Goal: Task Accomplishment & Management: Manage account settings

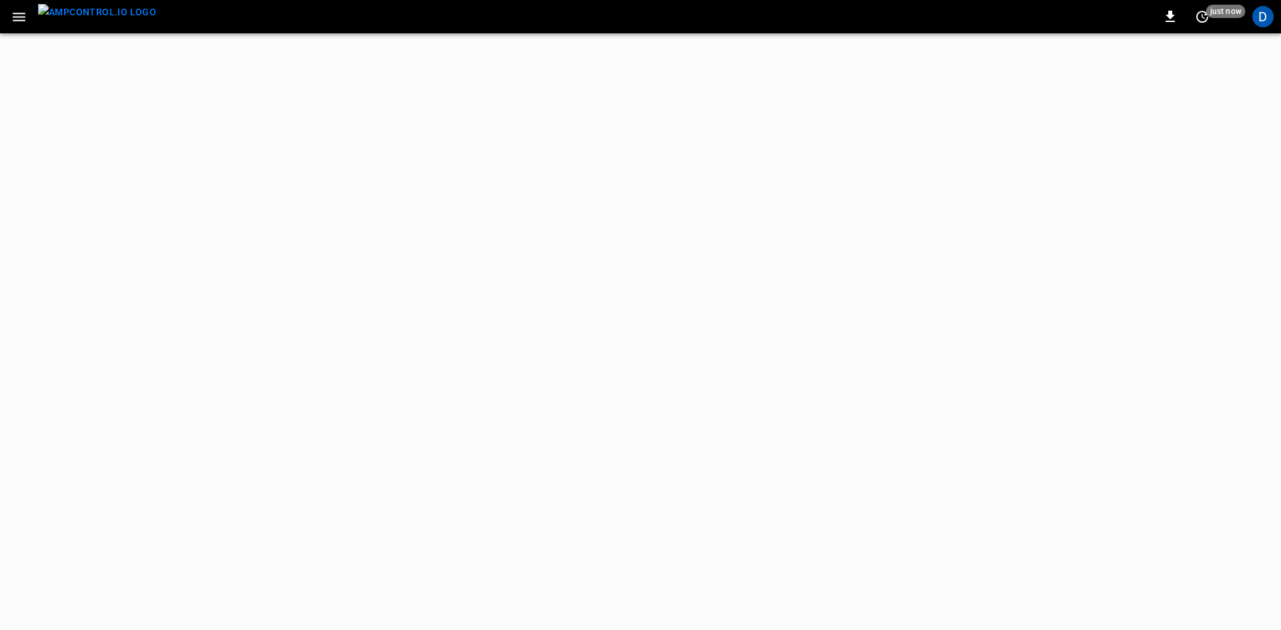
click at [13, 12] on icon "button" at bounding box center [19, 17] width 17 height 17
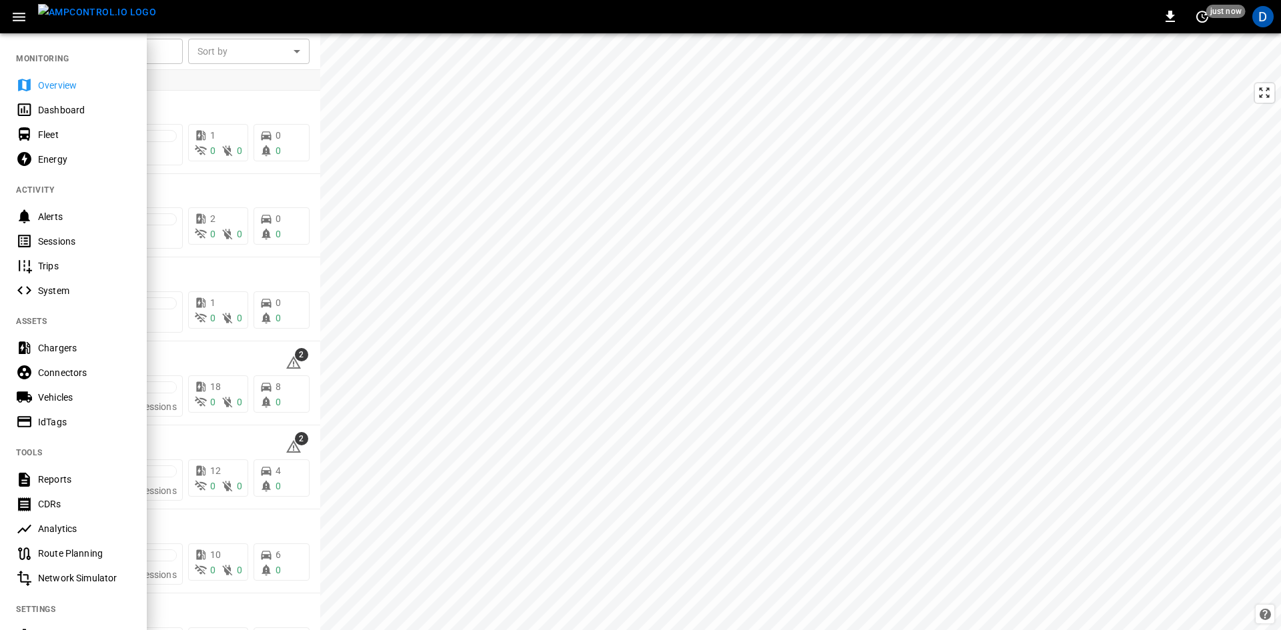
click at [177, 94] on div at bounding box center [640, 315] width 1281 height 630
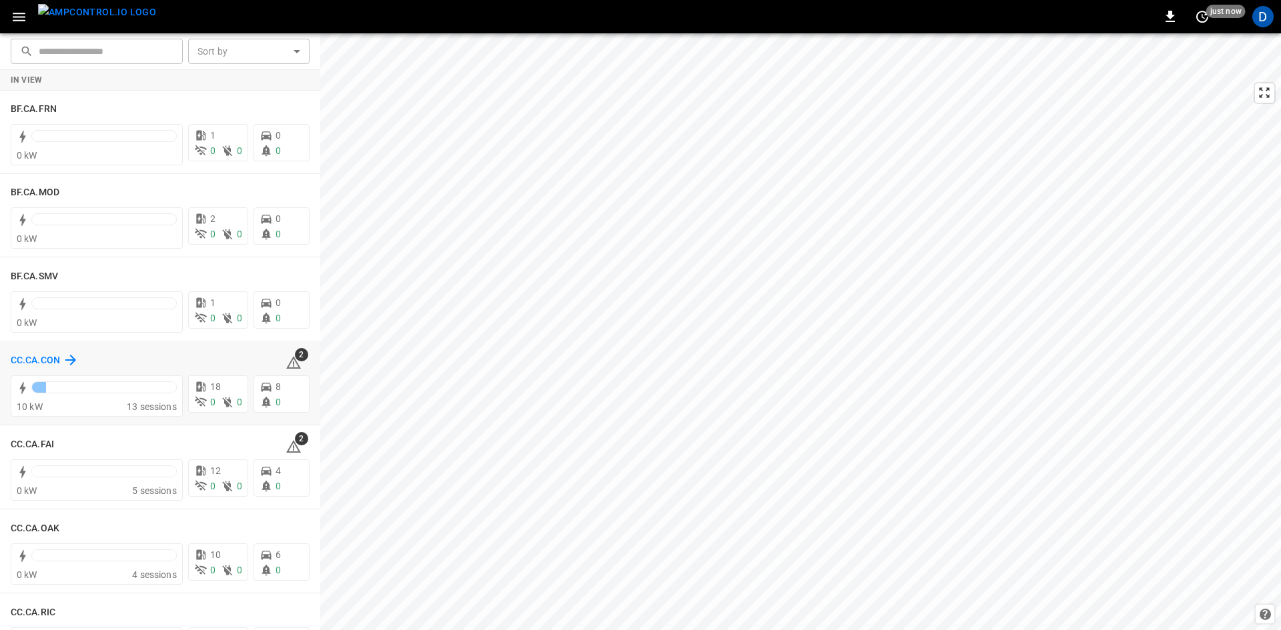
click at [43, 357] on h6 "CC.CA.CON" at bounding box center [35, 361] width 49 height 15
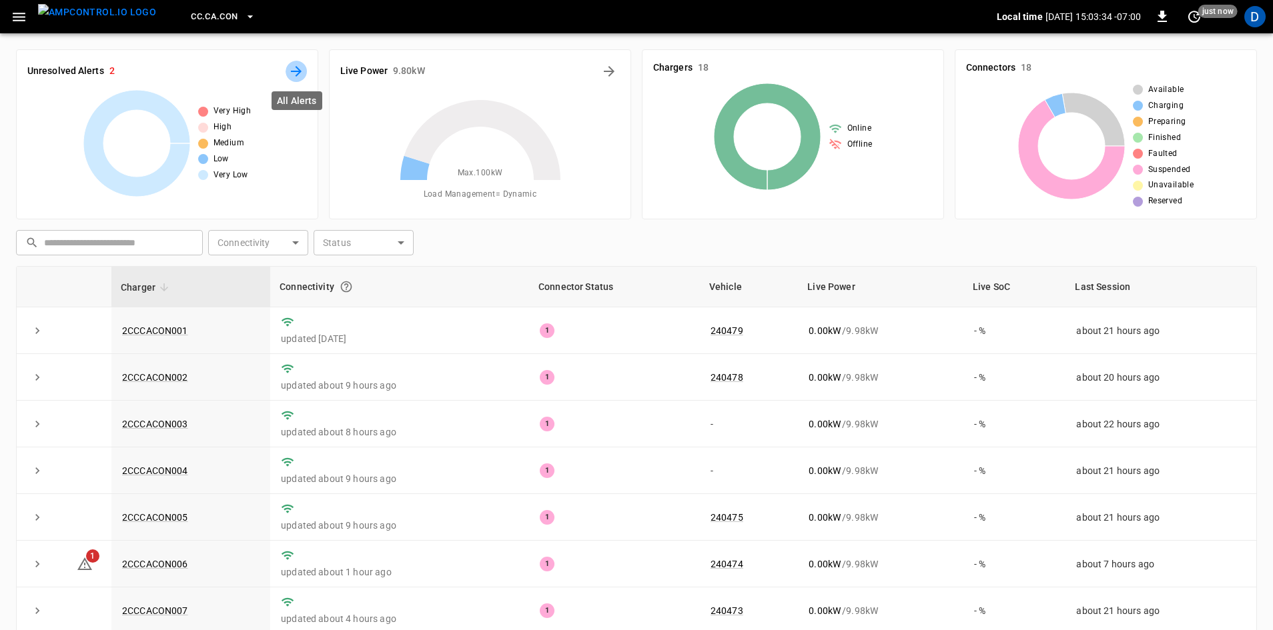
click at [293, 65] on icon "All Alerts" at bounding box center [296, 71] width 16 height 16
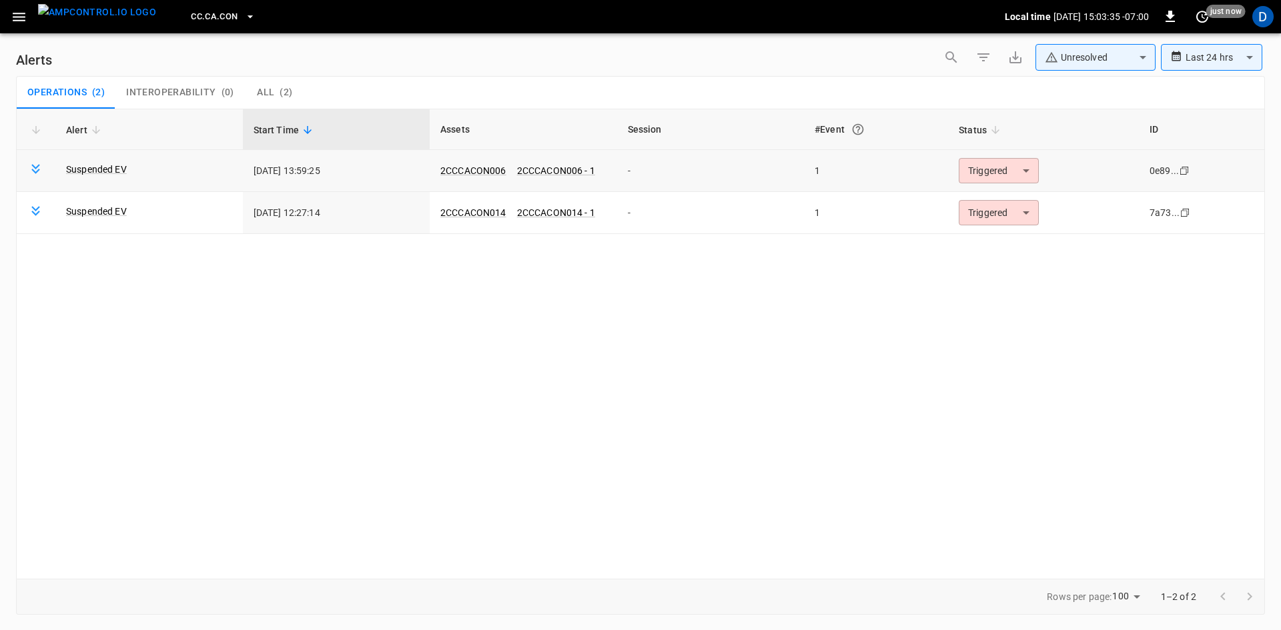
click at [989, 169] on body "**********" at bounding box center [640, 313] width 1281 height 626
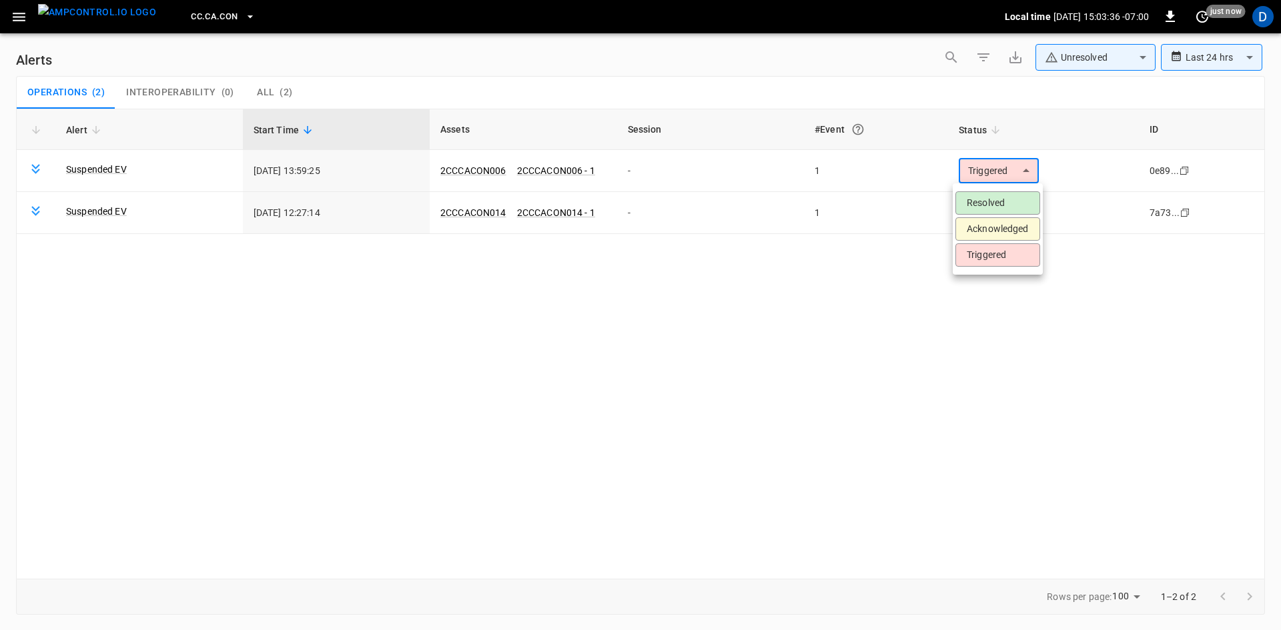
click at [980, 199] on li "Resolved" at bounding box center [997, 202] width 85 height 23
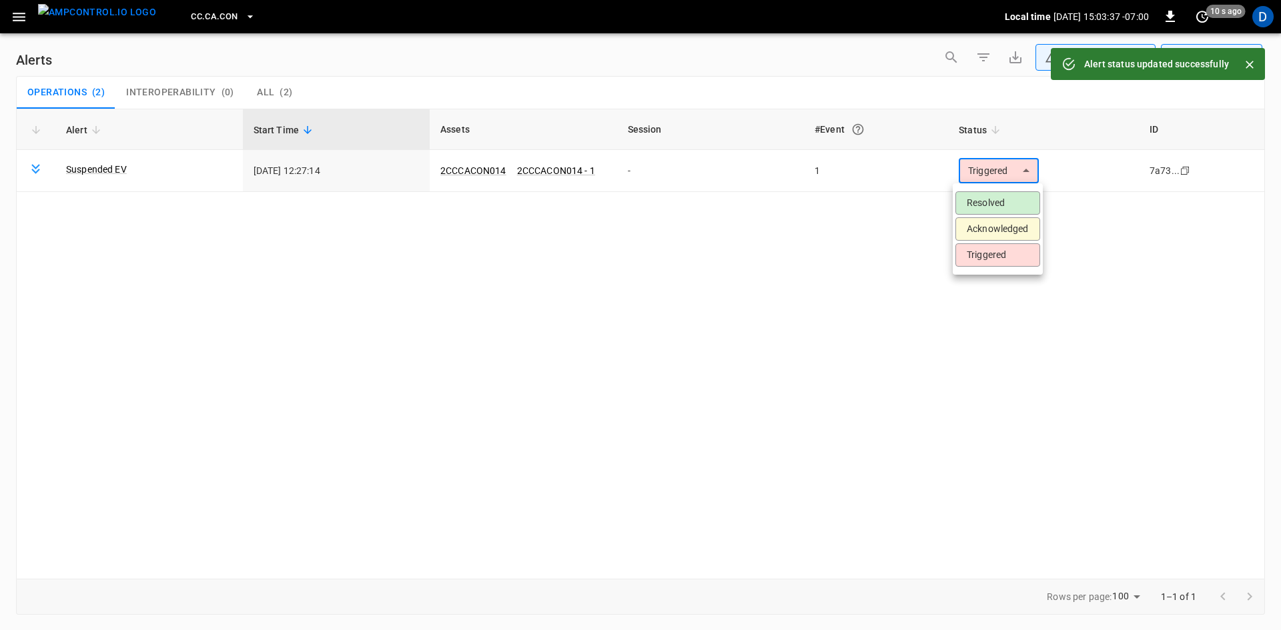
click at [973, 168] on body "**********" at bounding box center [640, 313] width 1281 height 626
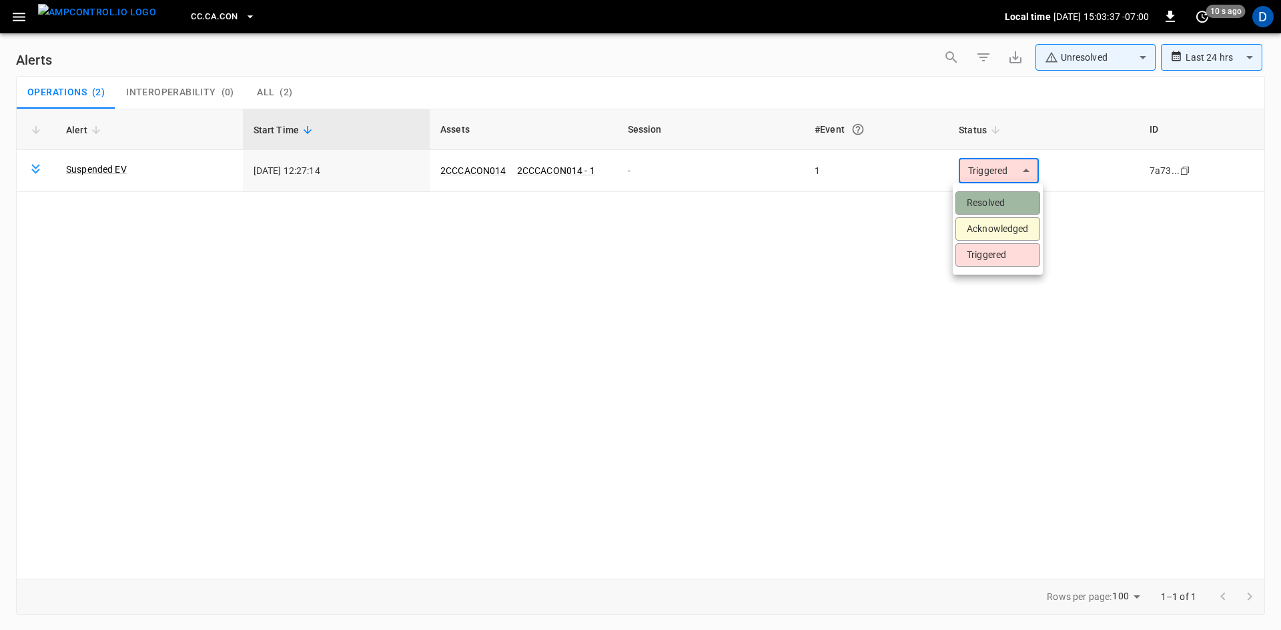
click at [966, 198] on li "Resolved" at bounding box center [997, 202] width 85 height 23
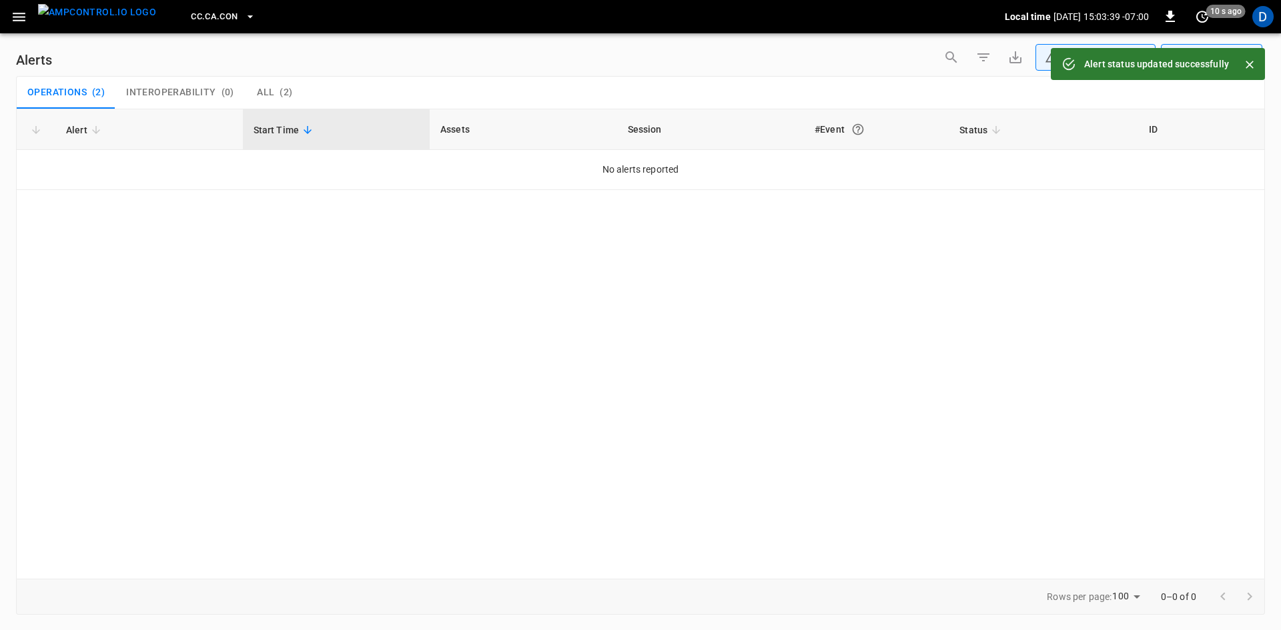
click at [29, 20] on button "button" at bounding box center [18, 17] width 27 height 25
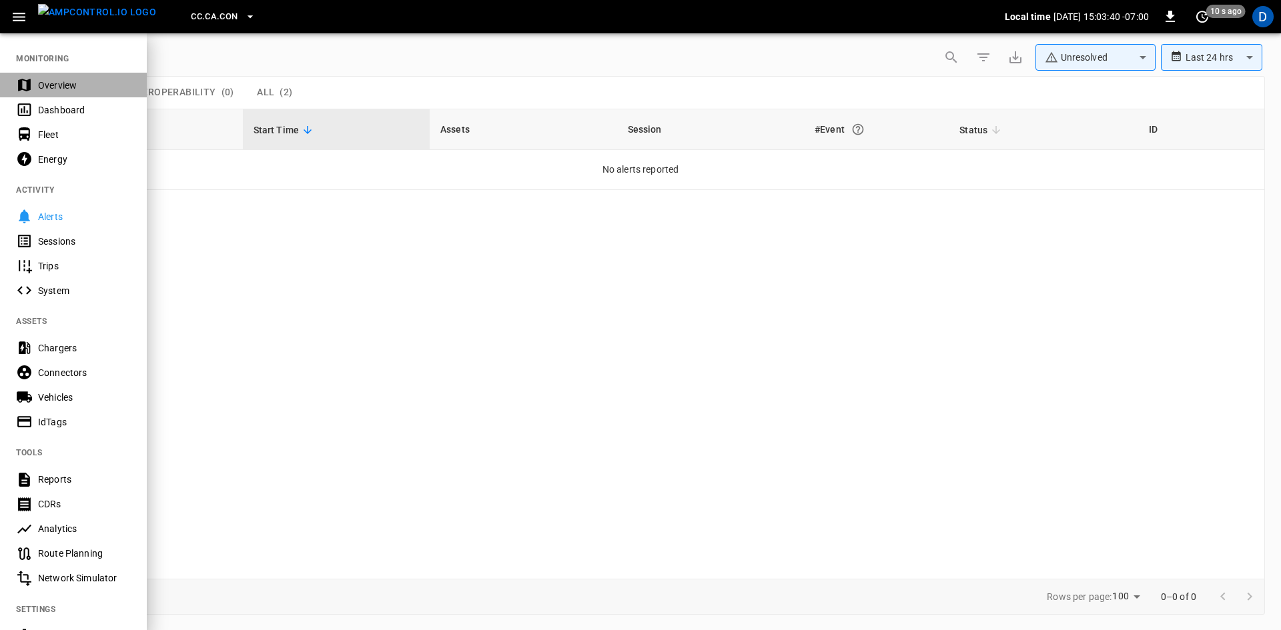
click at [47, 80] on div "Overview" at bounding box center [84, 85] width 93 height 13
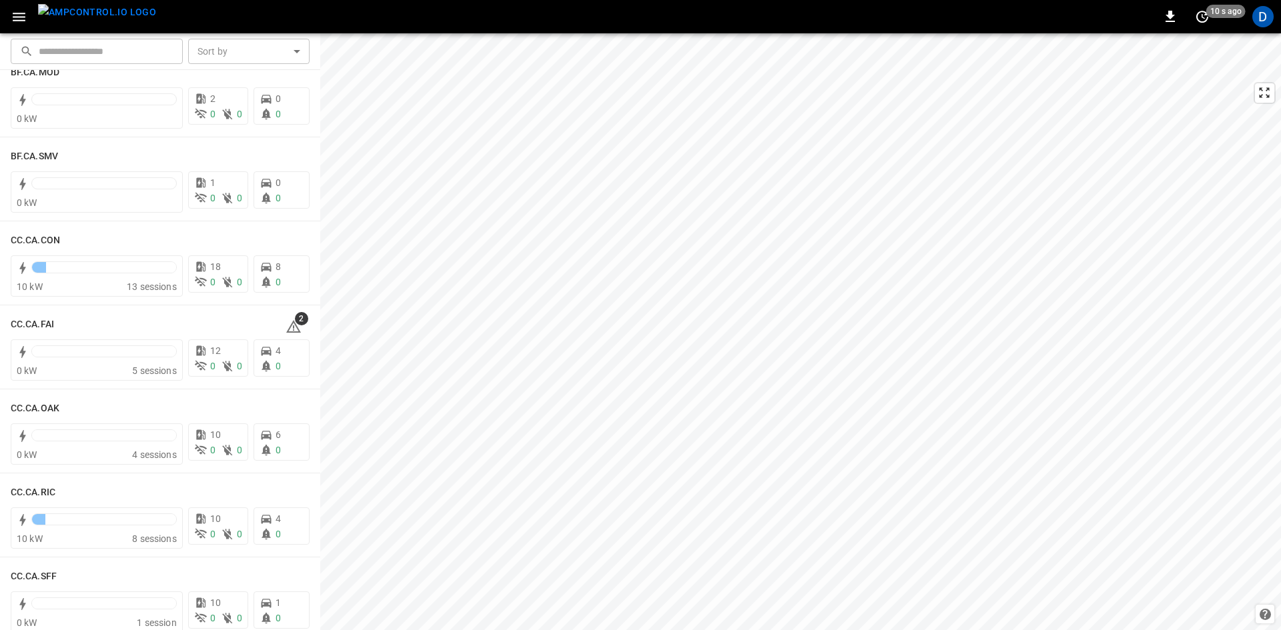
scroll to position [133, 0]
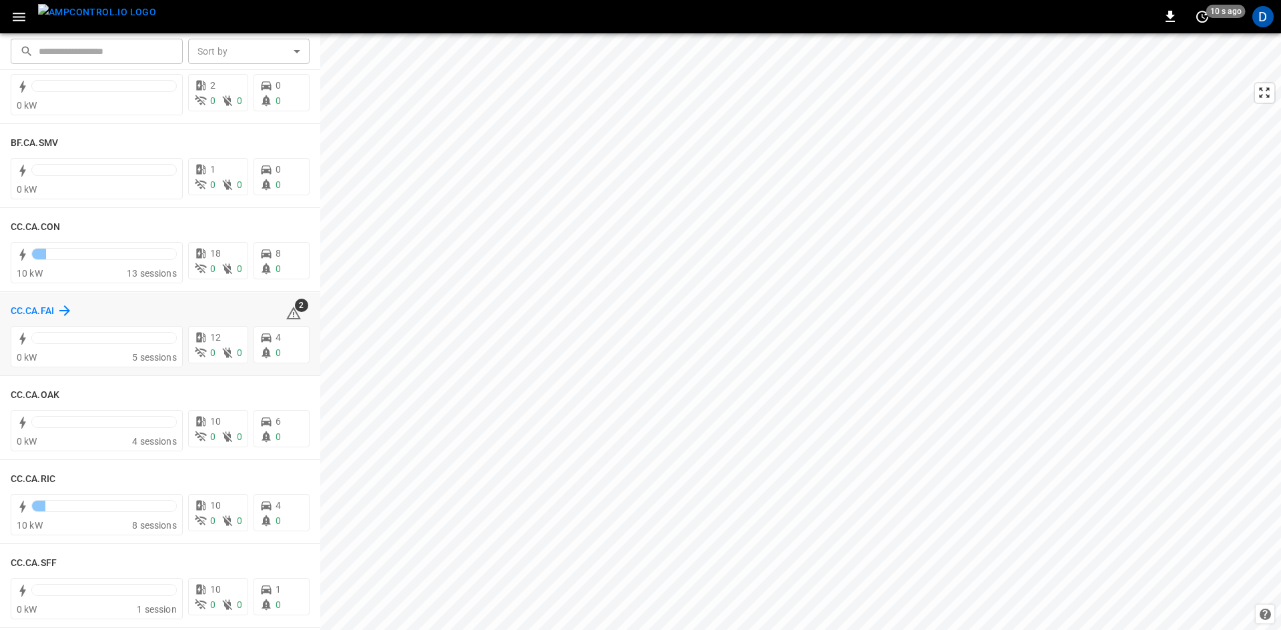
click at [47, 309] on h6 "CC.CA.FAI" at bounding box center [32, 311] width 43 height 15
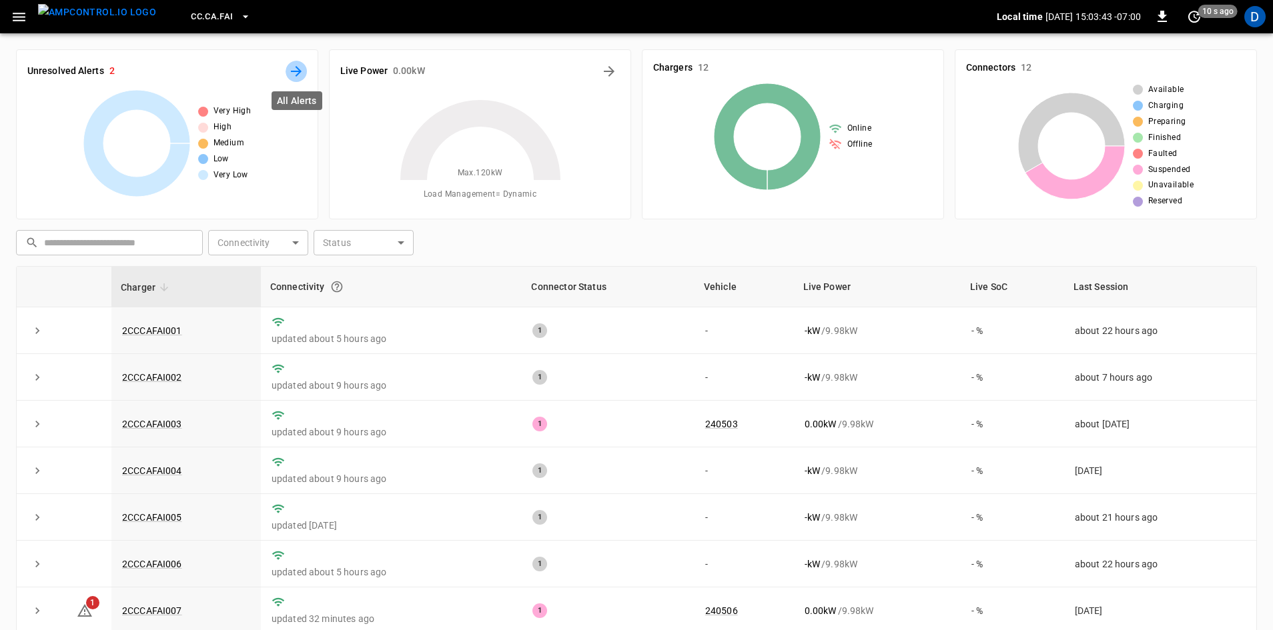
click at [300, 71] on icon "All Alerts" at bounding box center [296, 71] width 11 height 11
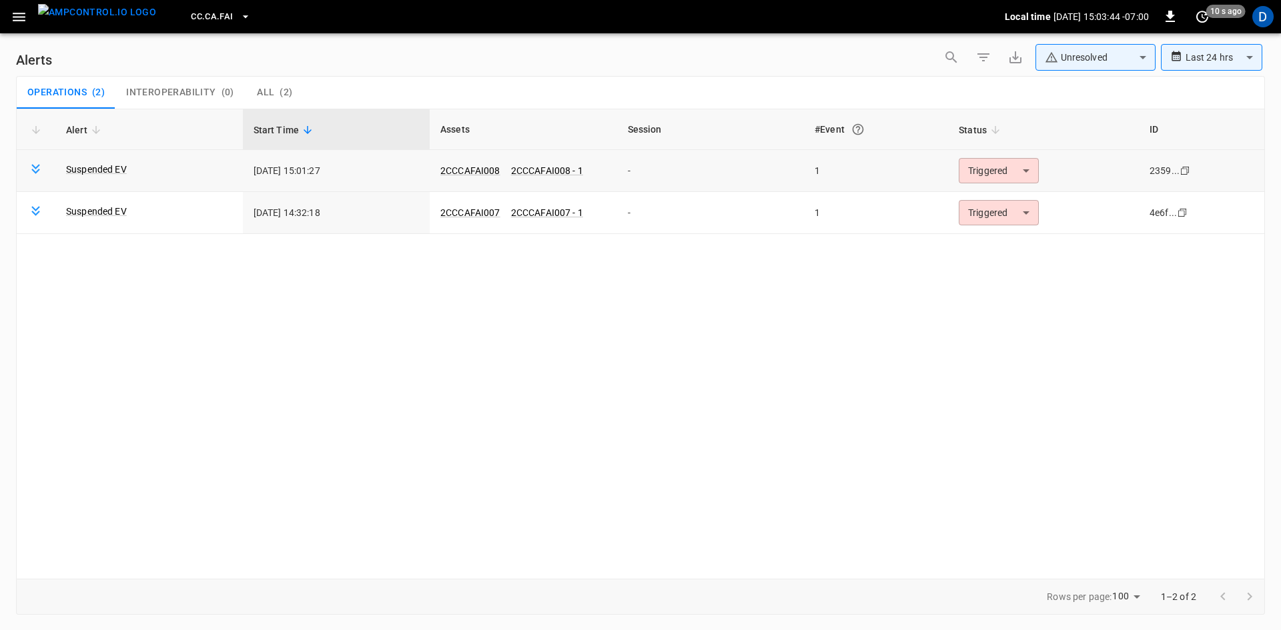
click at [1017, 168] on body "**********" at bounding box center [640, 313] width 1281 height 626
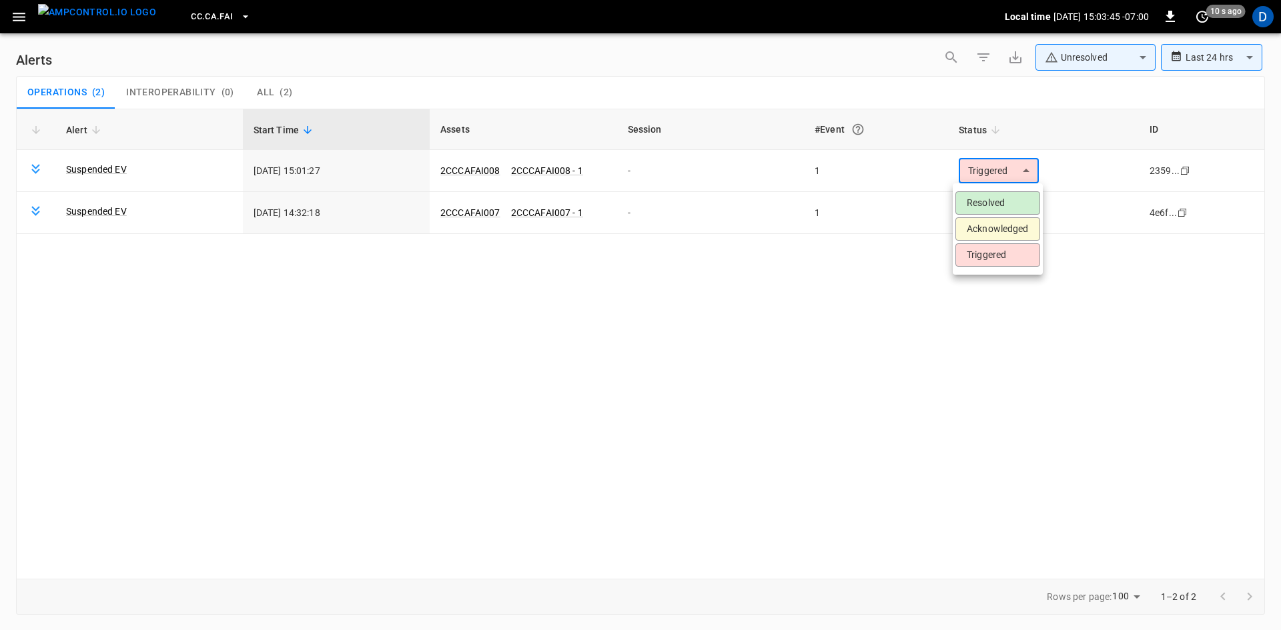
click at [985, 197] on li "Resolved" at bounding box center [997, 202] width 85 height 23
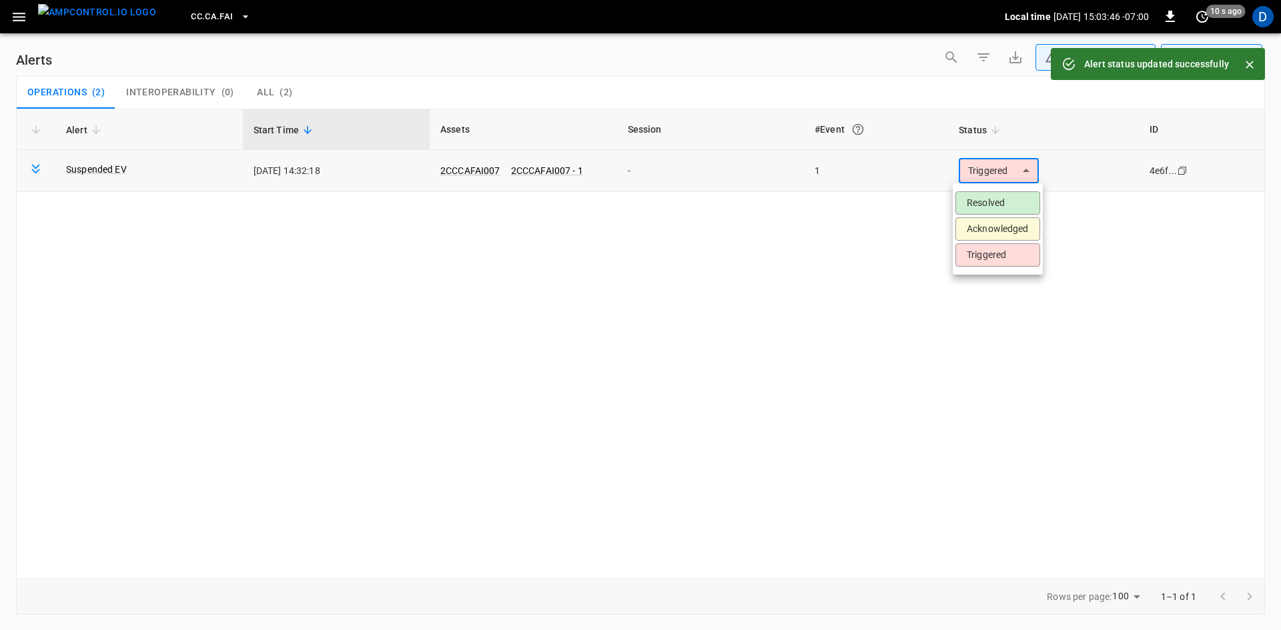
click at [983, 170] on body "**********" at bounding box center [640, 313] width 1281 height 626
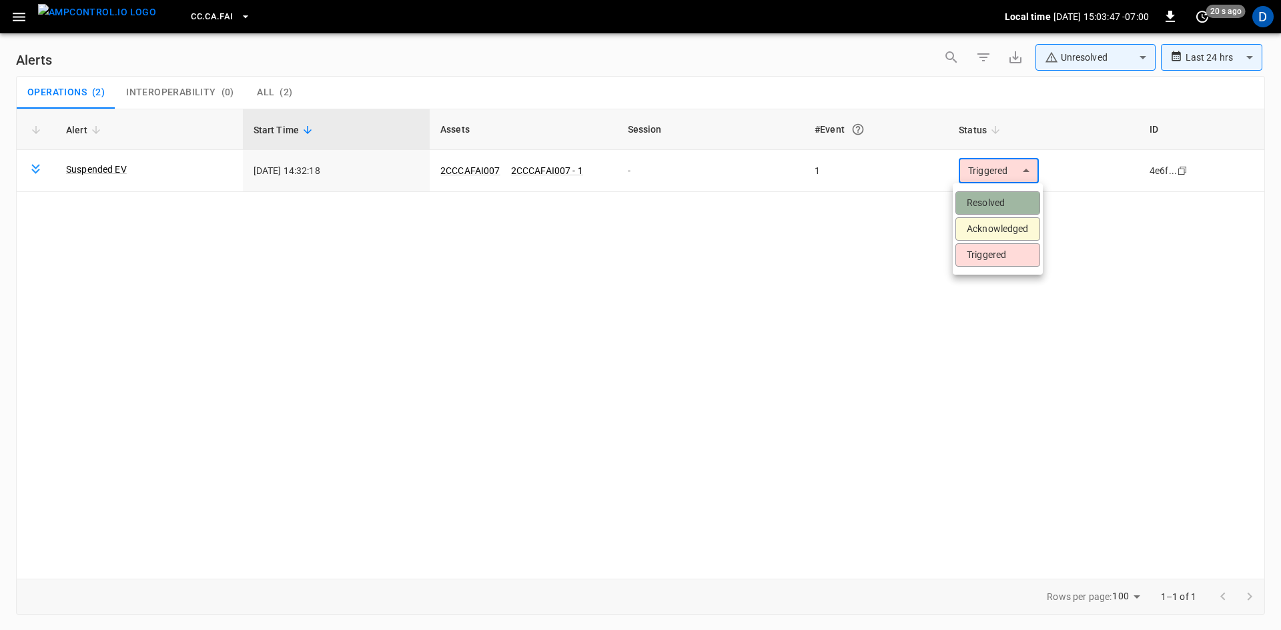
click at [973, 197] on li "Resolved" at bounding box center [997, 202] width 85 height 23
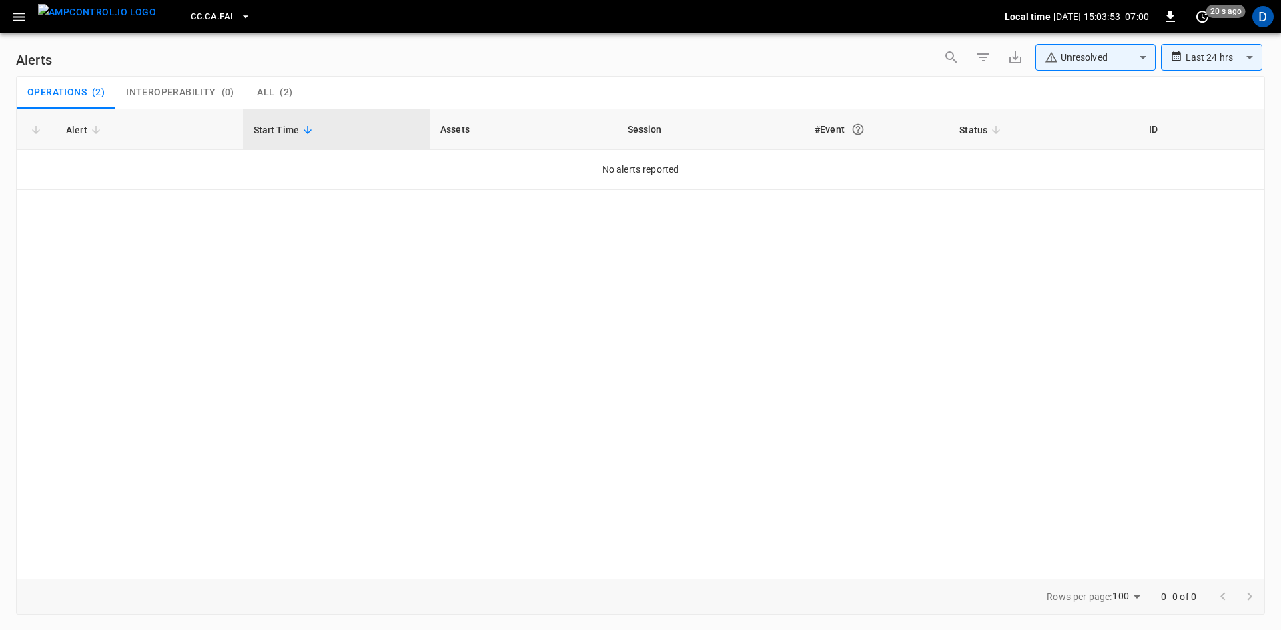
click at [21, 18] on icon "button" at bounding box center [19, 17] width 17 height 17
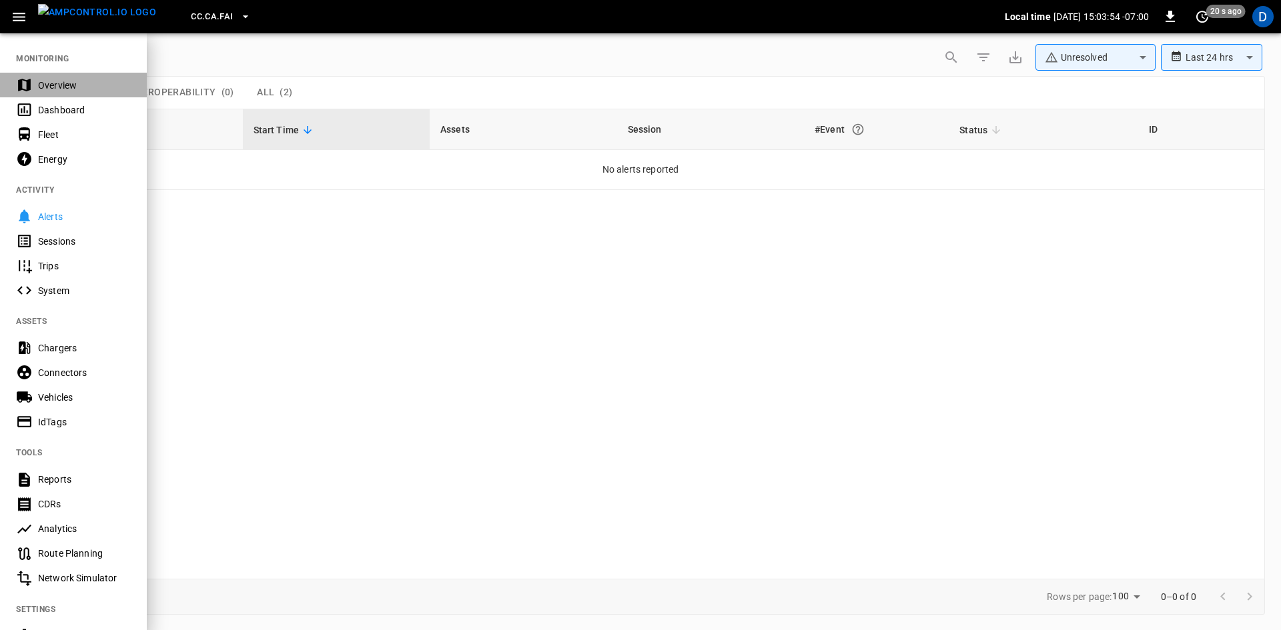
click at [43, 83] on div "Overview" at bounding box center [84, 85] width 93 height 13
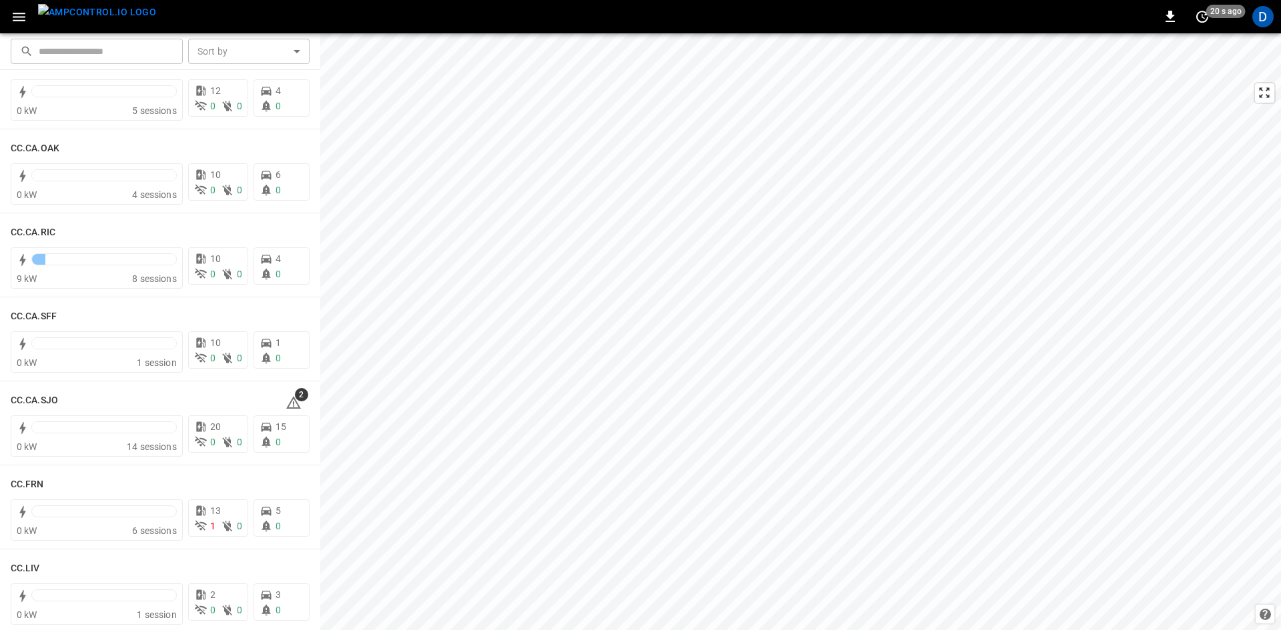
scroll to position [467, 0]
click at [13, 311] on h6 "CC.CA.SJO" at bounding box center [34, 314] width 47 height 15
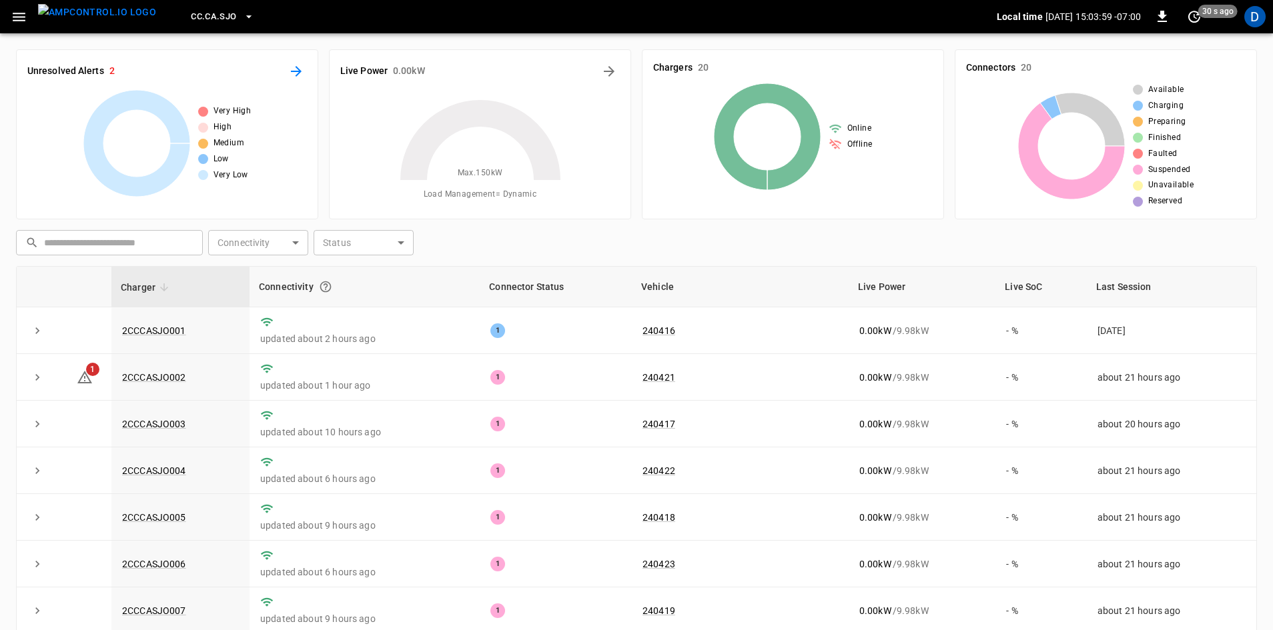
click at [296, 74] on icon "All Alerts" at bounding box center [296, 71] width 16 height 16
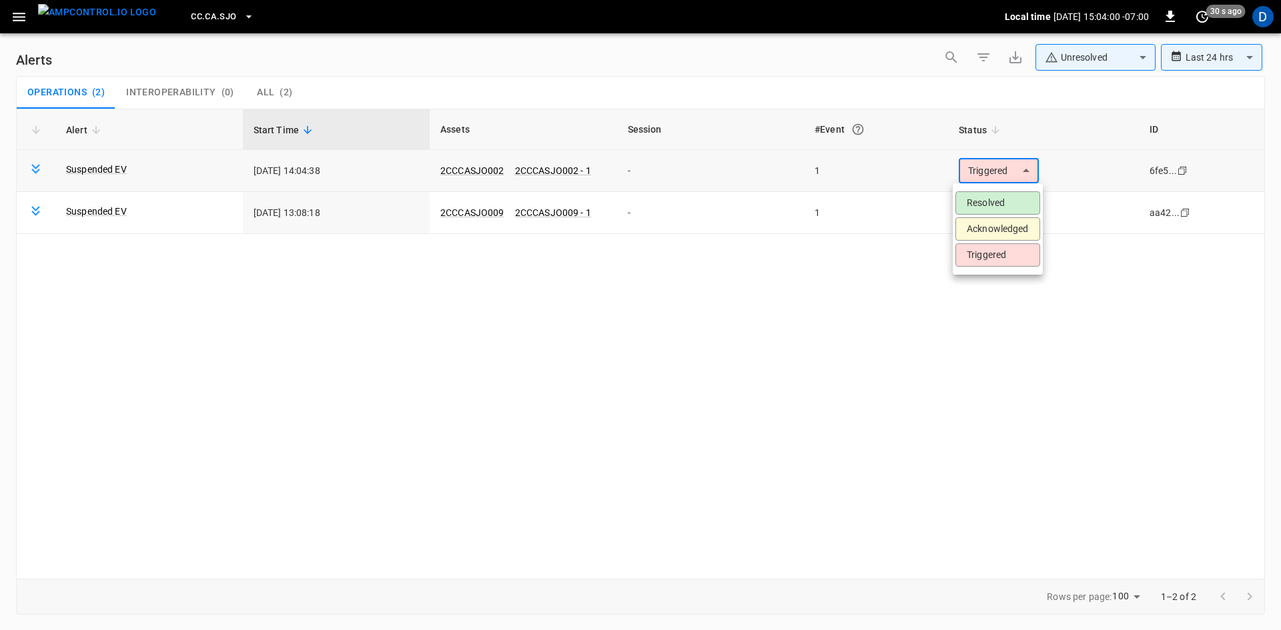
click at [1014, 171] on body "**********" at bounding box center [640, 313] width 1281 height 626
click at [972, 199] on li "Resolved" at bounding box center [997, 202] width 85 height 23
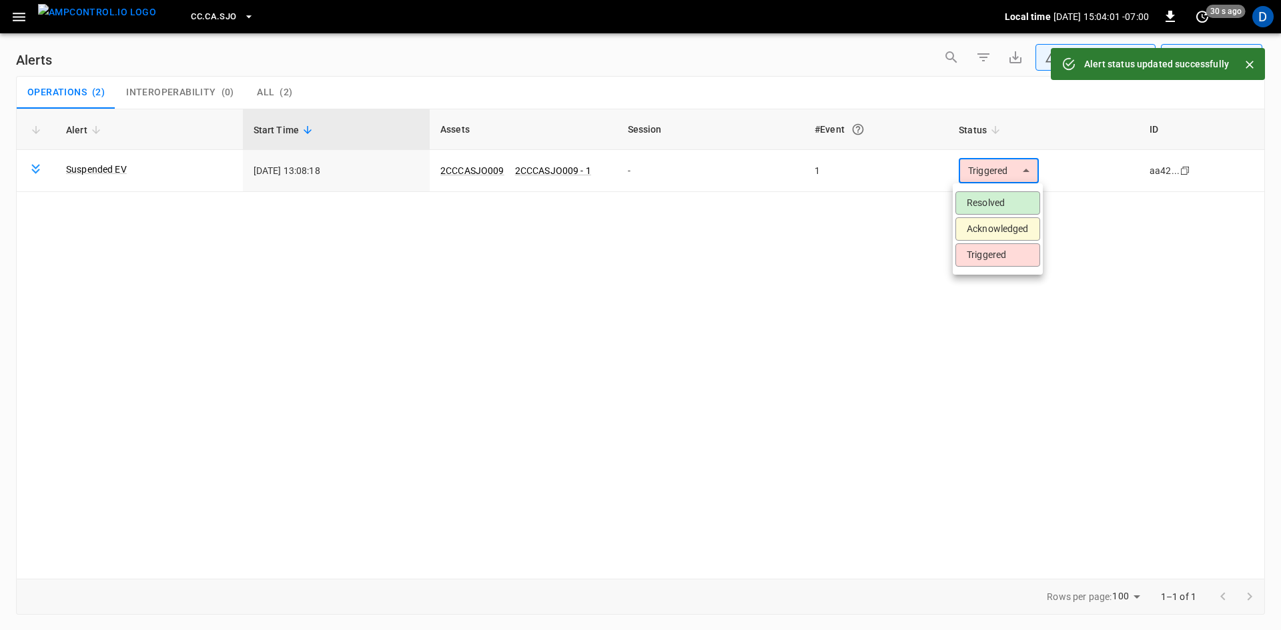
click at [977, 169] on body "**********" at bounding box center [640, 313] width 1281 height 626
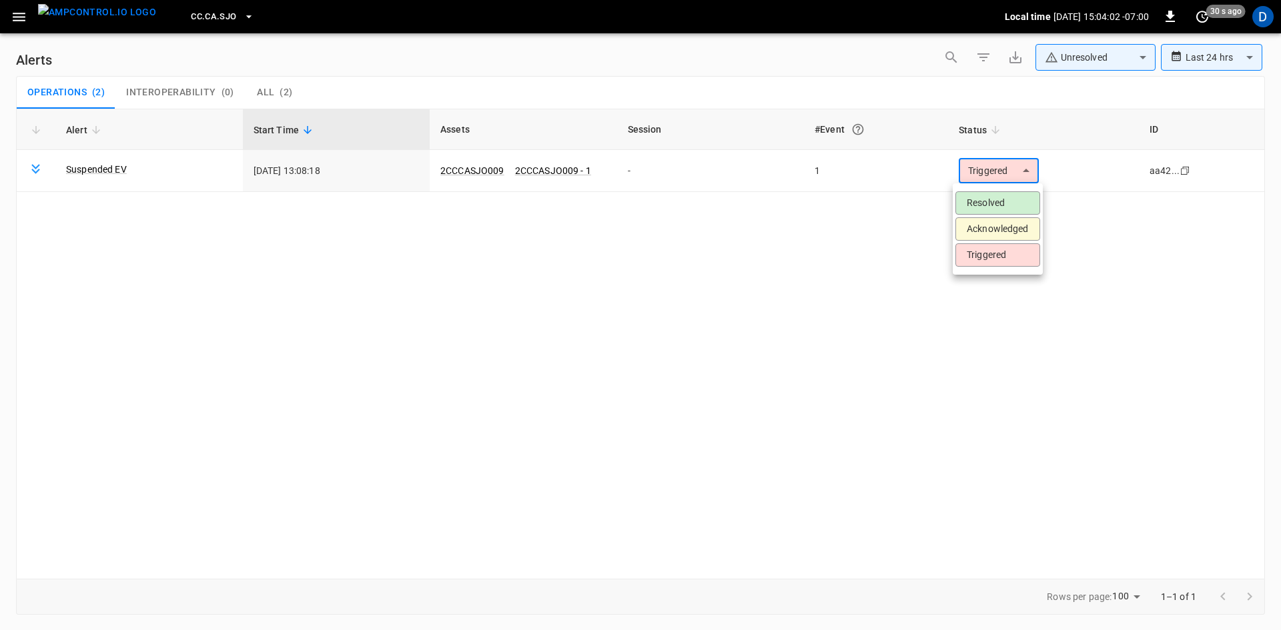
click at [977, 200] on li "Resolved" at bounding box center [997, 202] width 85 height 23
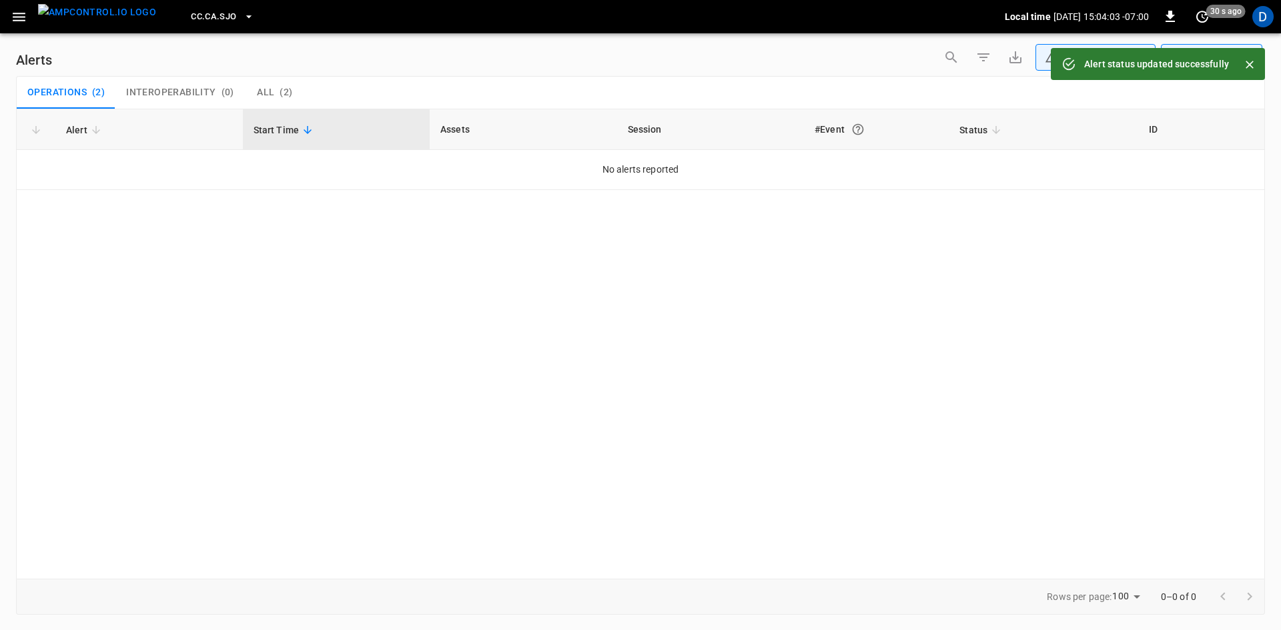
click at [18, 13] on icon "button" at bounding box center [19, 17] width 13 height 9
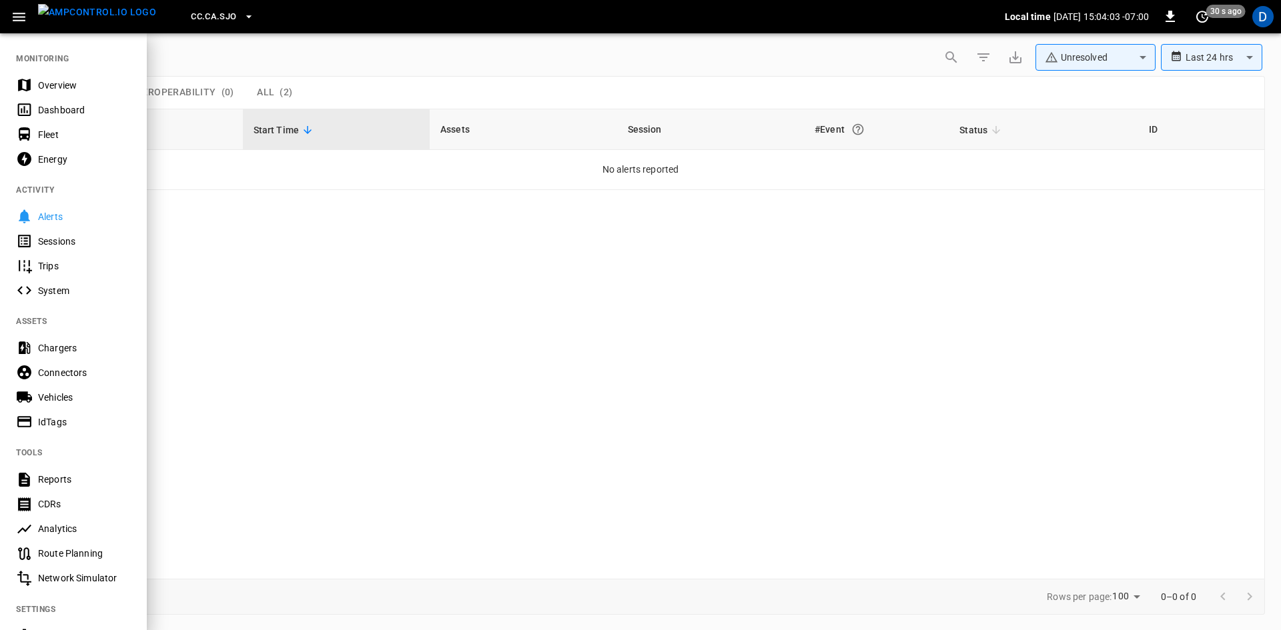
click at [53, 90] on div "Overview" at bounding box center [84, 85] width 93 height 13
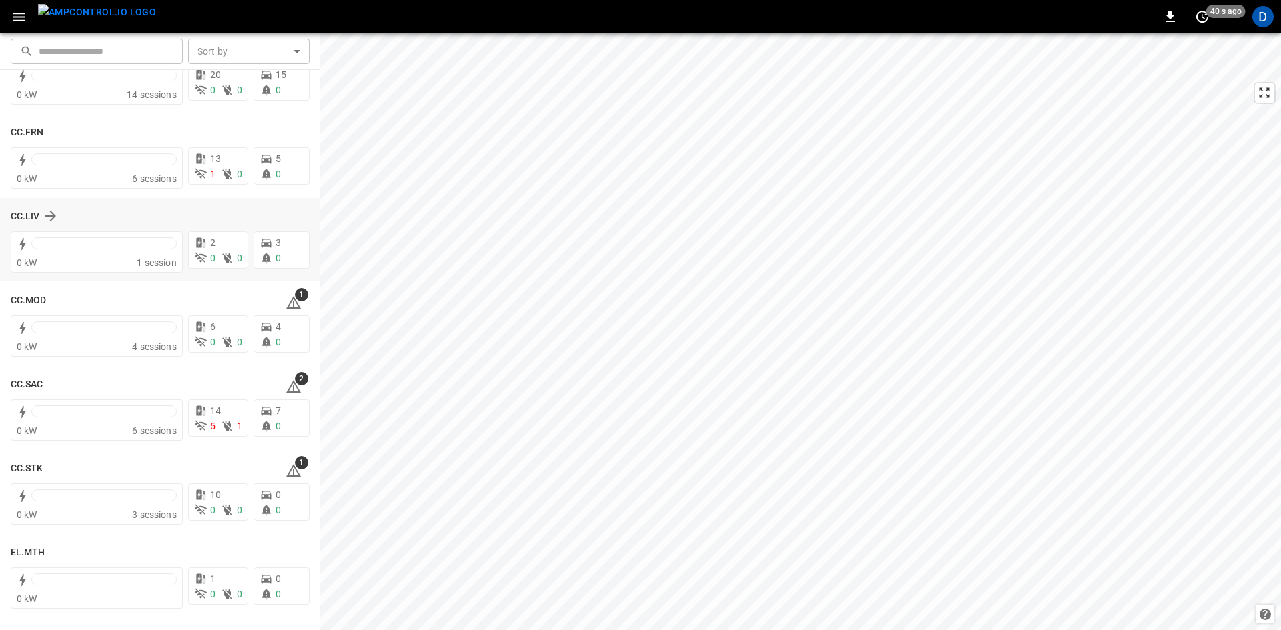
scroll to position [867, 0]
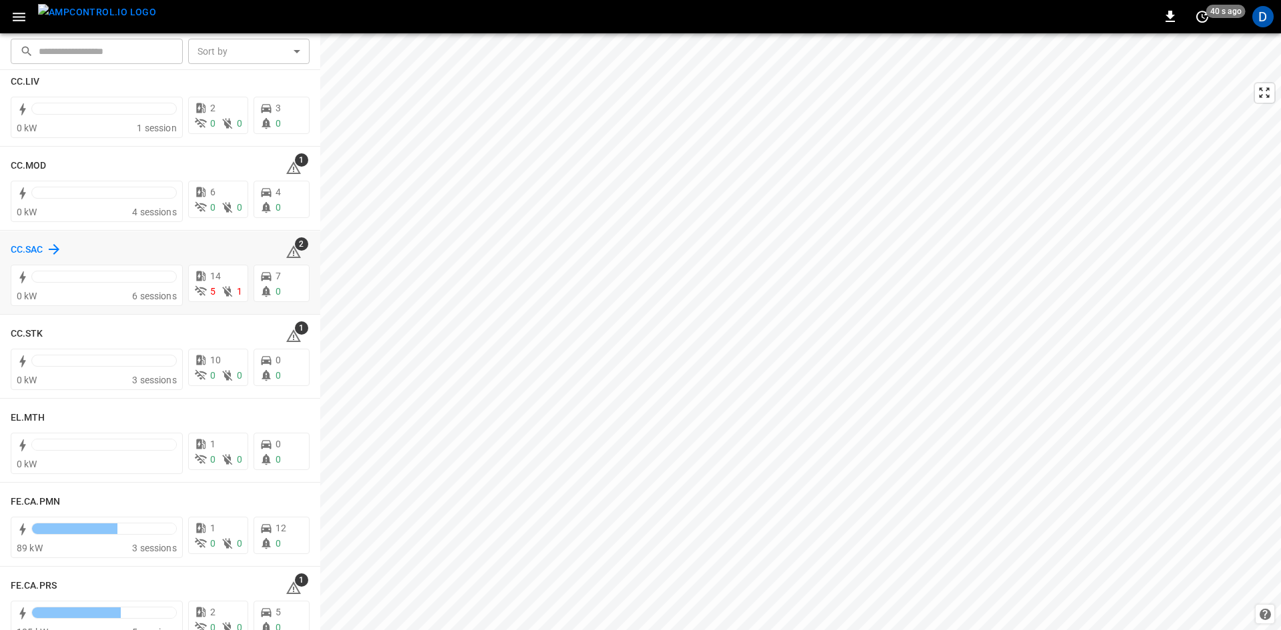
click at [27, 246] on h6 "CC.SAC" at bounding box center [27, 250] width 33 height 15
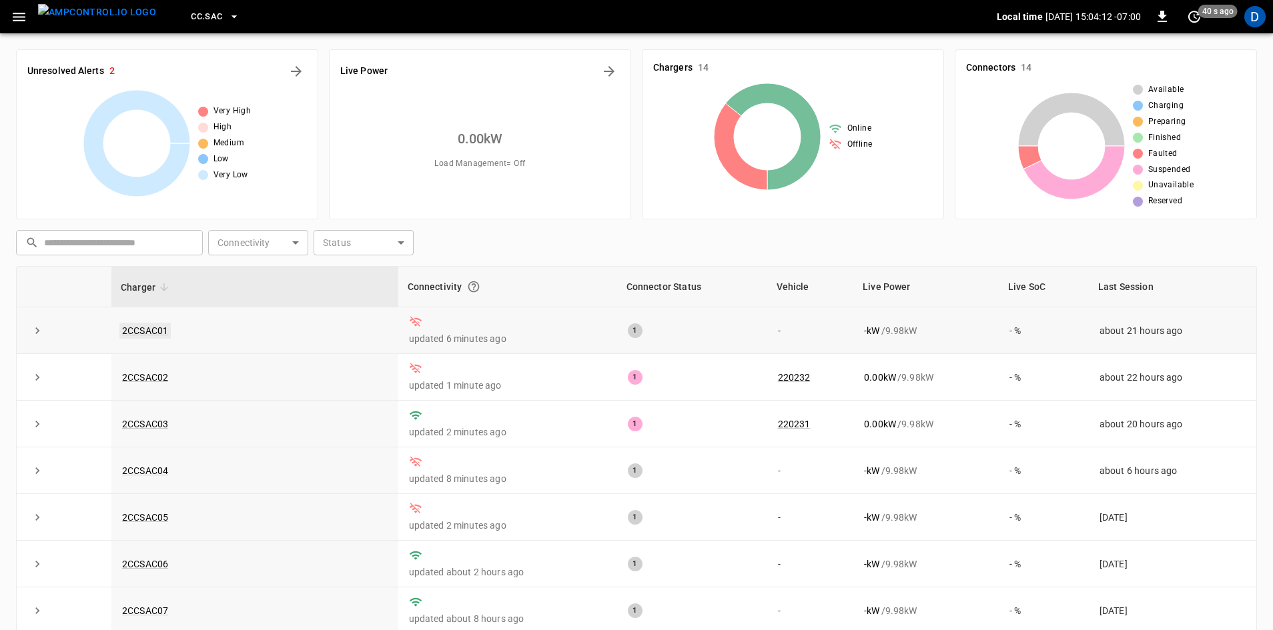
click at [136, 328] on link "2CCSAC01" at bounding box center [144, 331] width 51 height 16
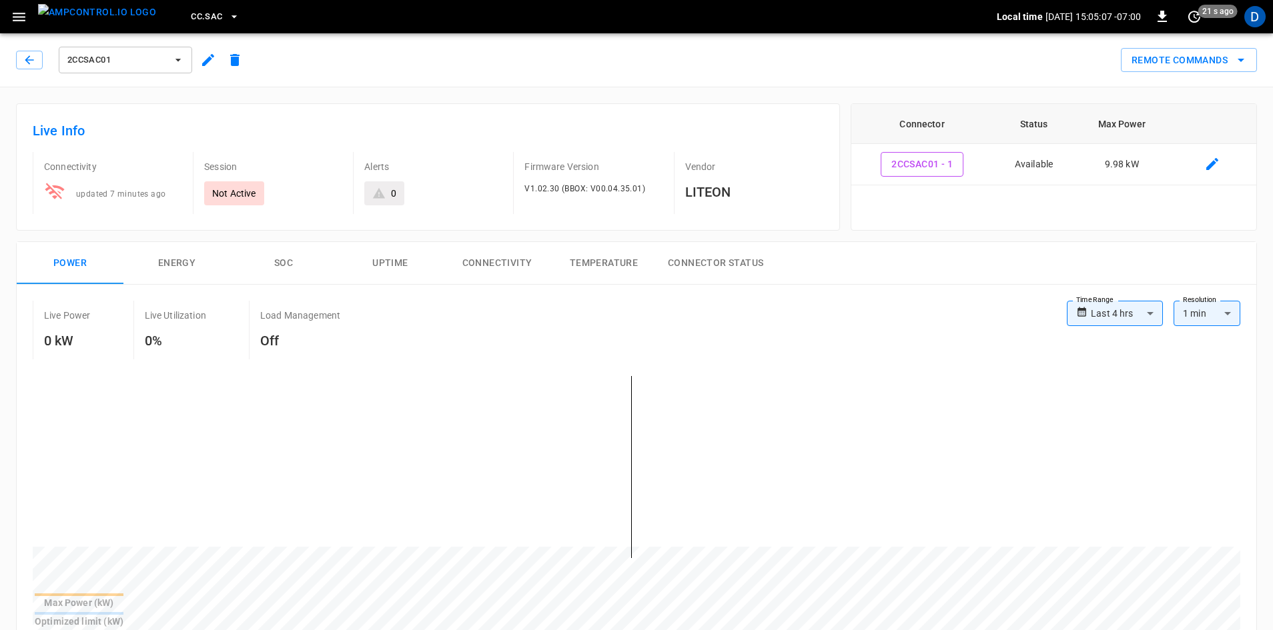
click at [25, 20] on icon "button" at bounding box center [19, 17] width 17 height 17
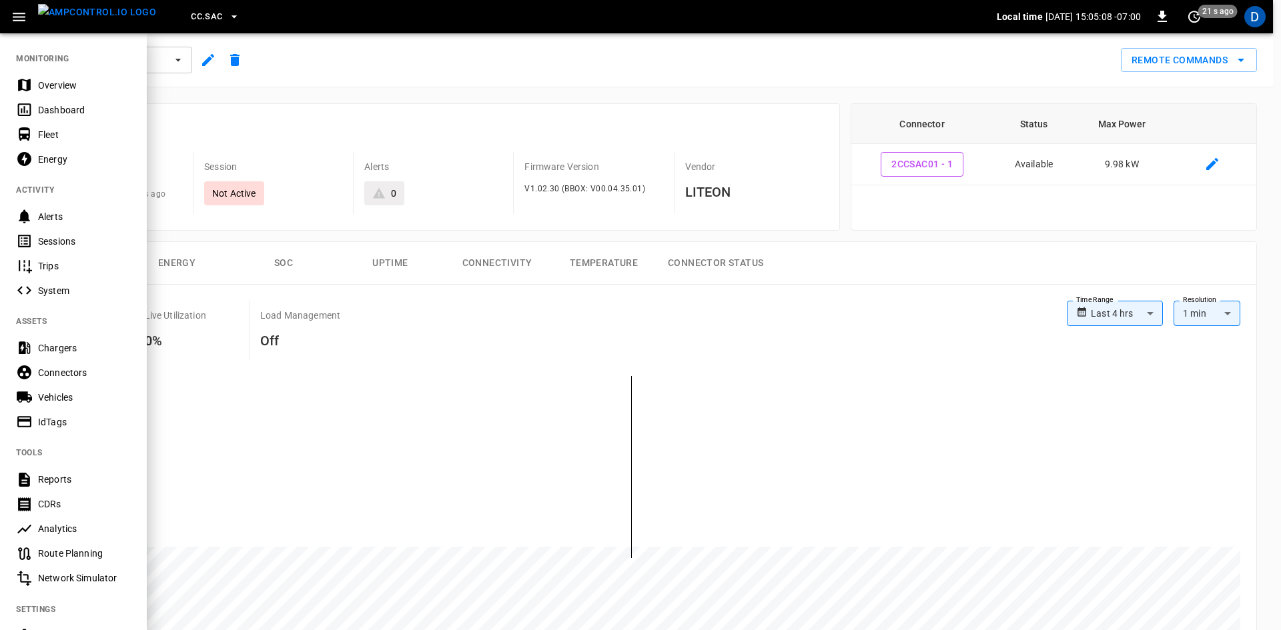
click at [57, 79] on div "Overview" at bounding box center [84, 85] width 93 height 13
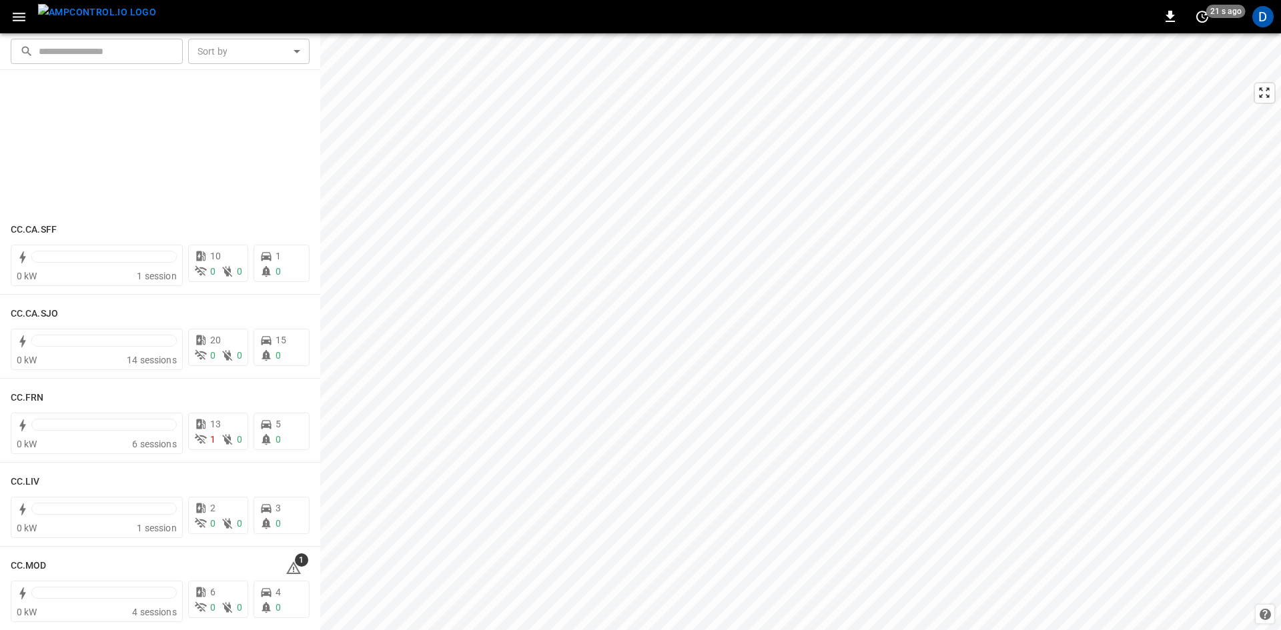
scroll to position [1001, 0]
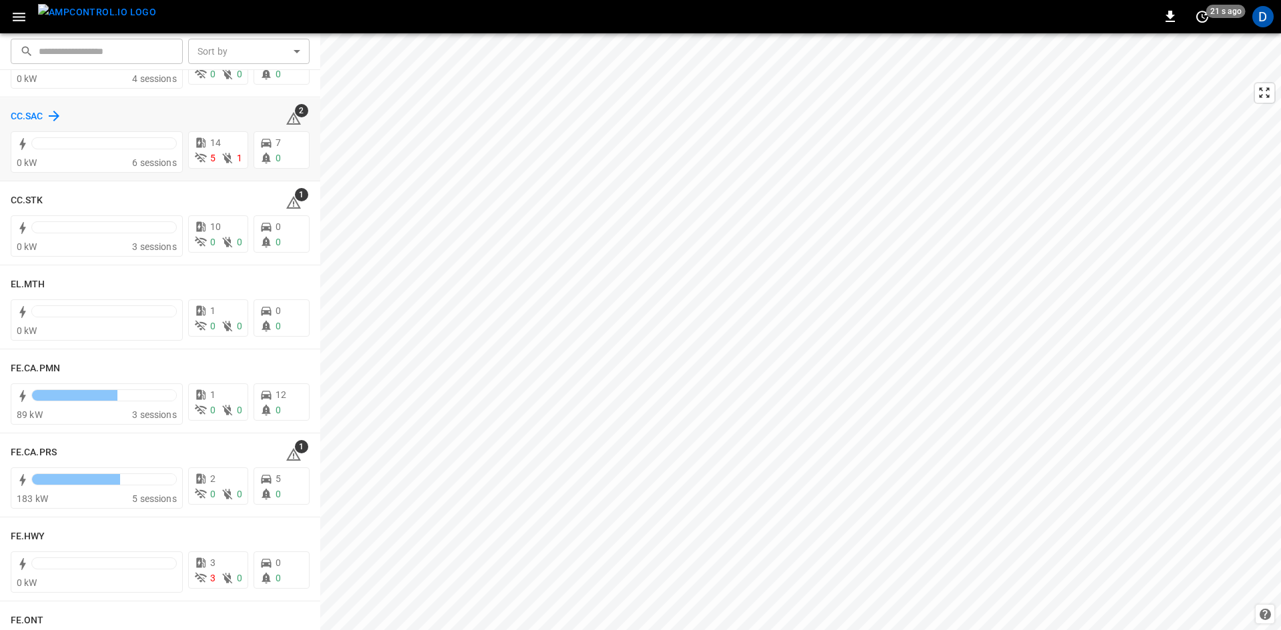
click at [17, 115] on h6 "CC.SAC" at bounding box center [27, 116] width 33 height 15
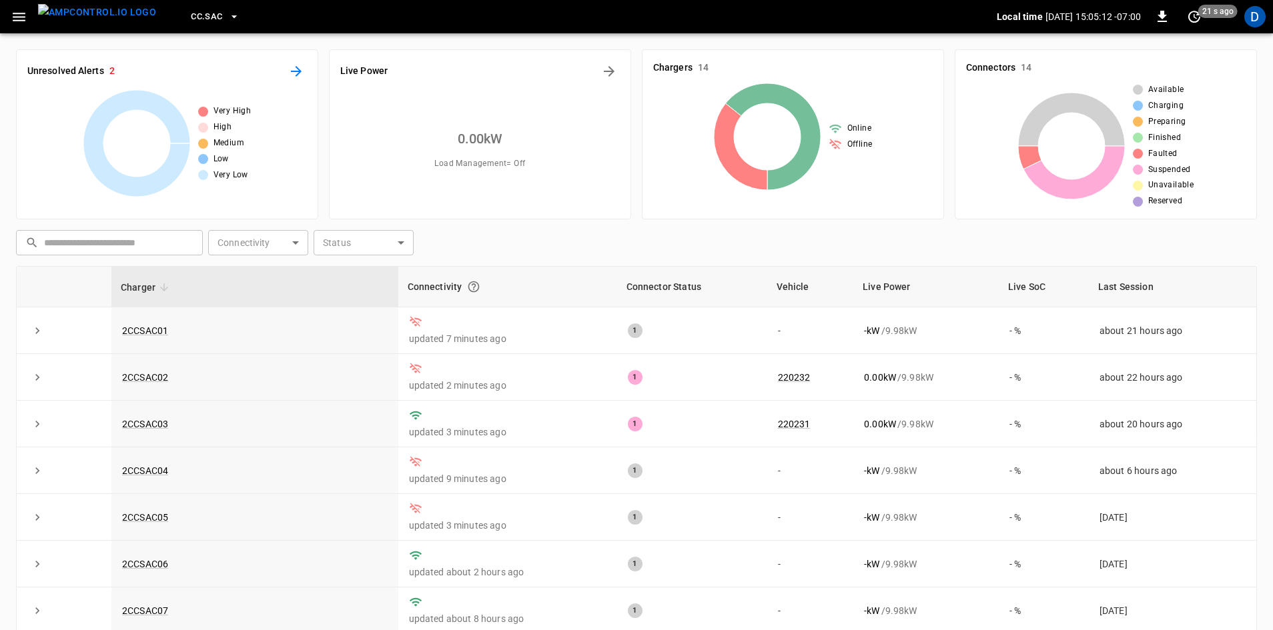
click at [292, 69] on icon "All Alerts" at bounding box center [296, 71] width 16 height 16
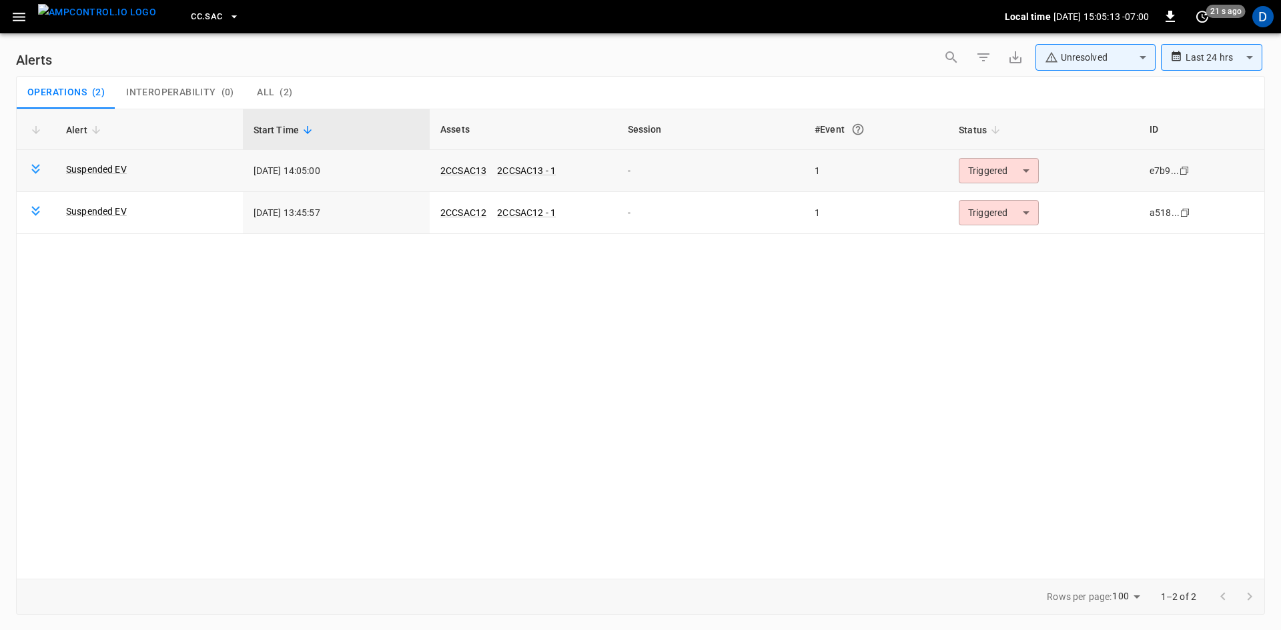
click at [1023, 174] on body "**********" at bounding box center [640, 313] width 1281 height 626
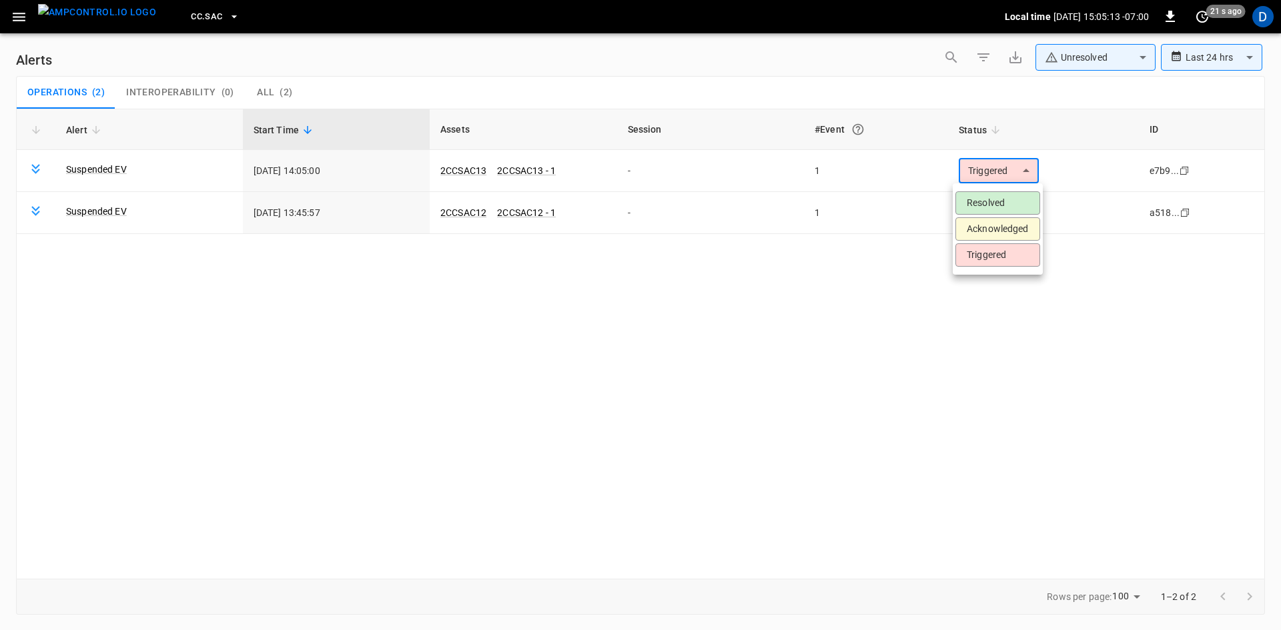
click at [991, 201] on li "Resolved" at bounding box center [997, 202] width 85 height 23
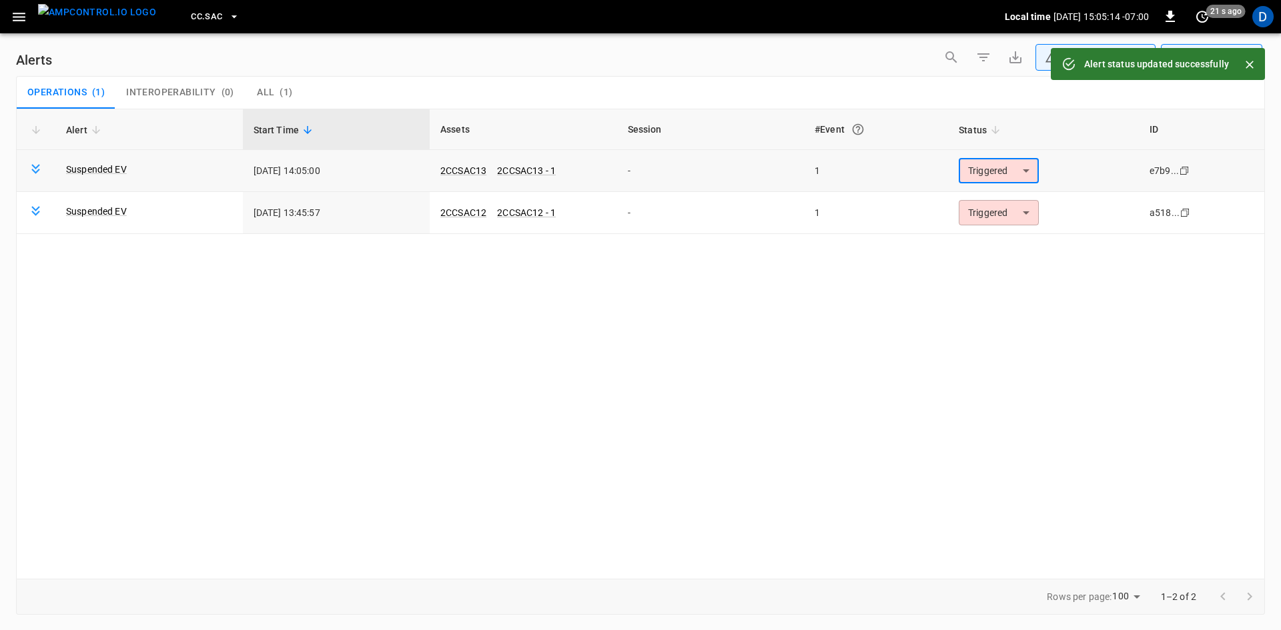
click at [985, 170] on body "**********" at bounding box center [640, 313] width 1281 height 626
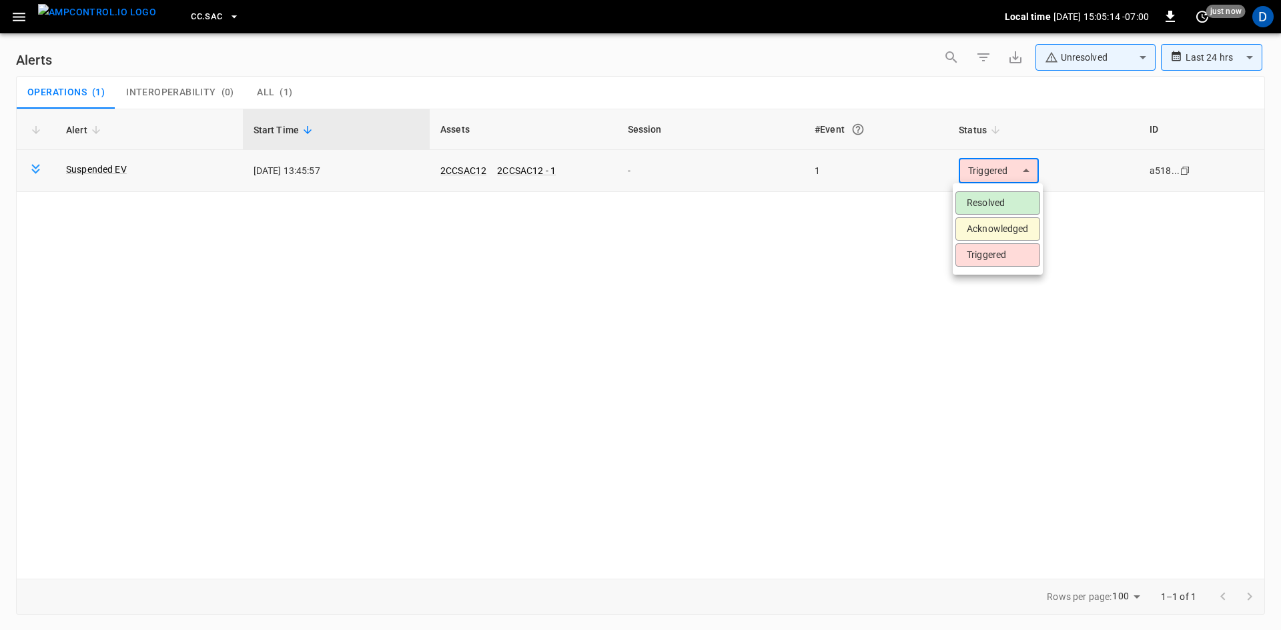
click at [978, 198] on li "Resolved" at bounding box center [997, 202] width 85 height 23
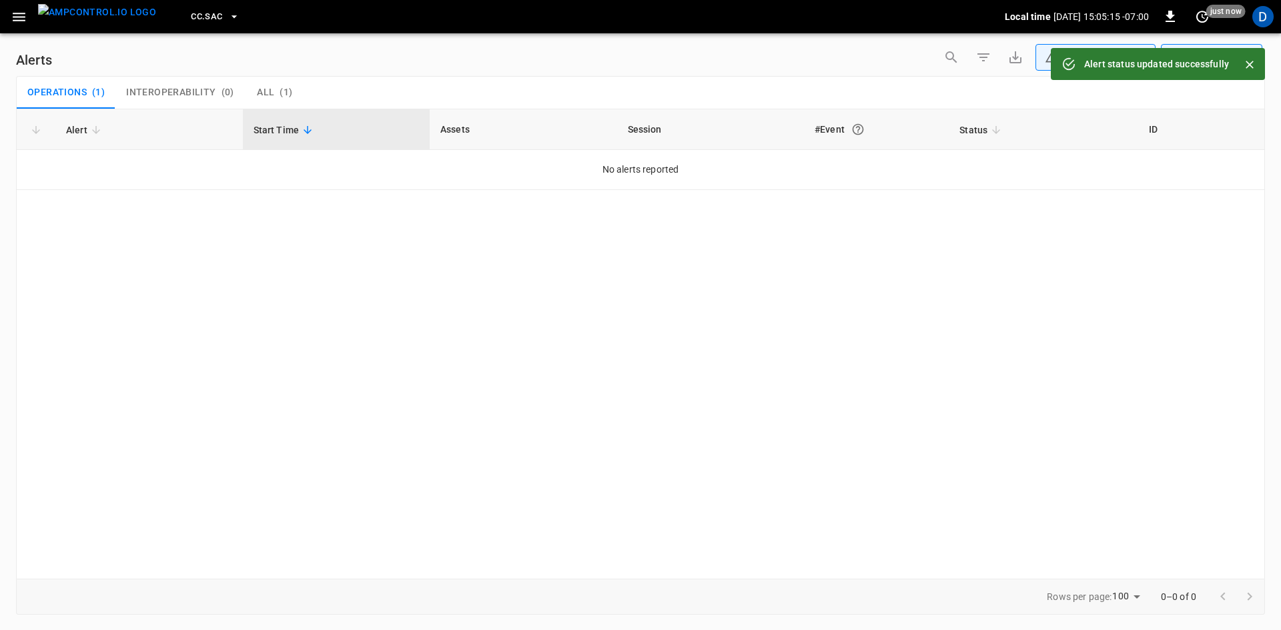
click at [26, 14] on icon "button" at bounding box center [19, 17] width 17 height 17
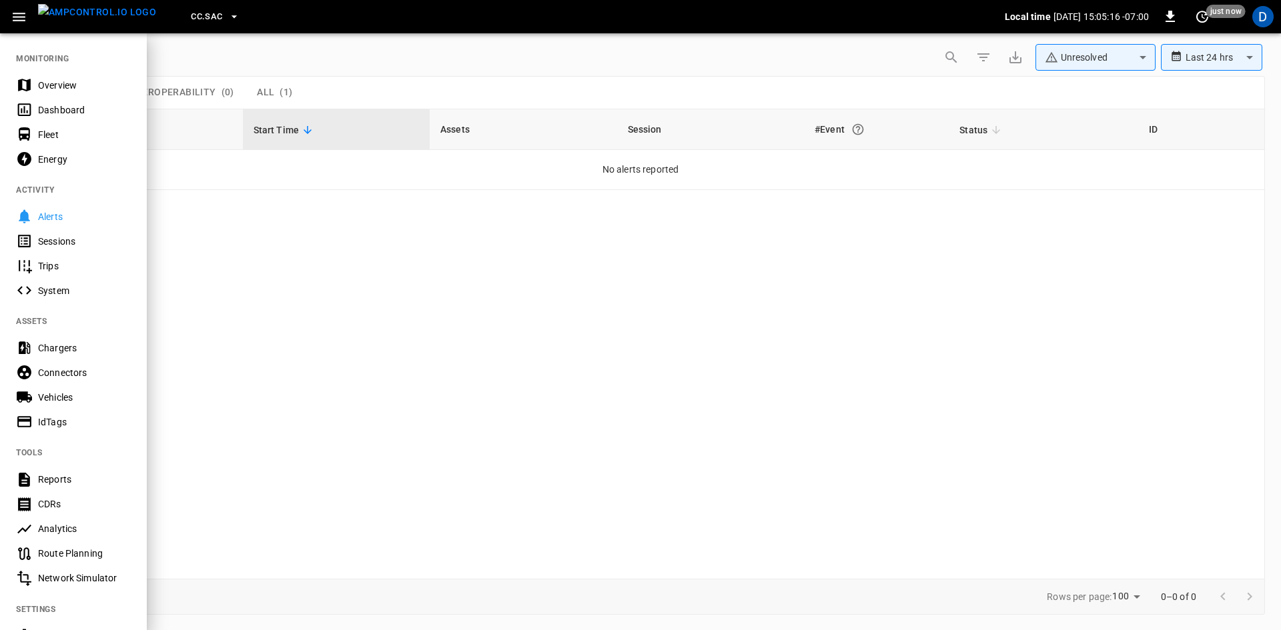
click at [58, 88] on div "Overview" at bounding box center [84, 85] width 93 height 13
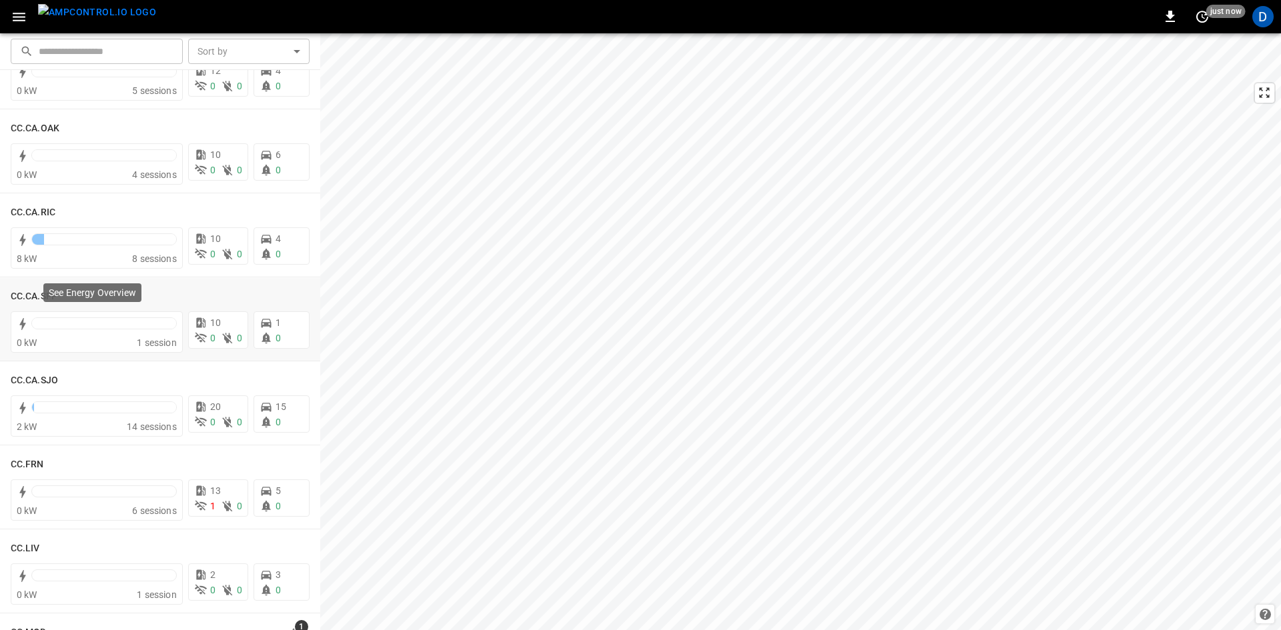
scroll to position [800, 0]
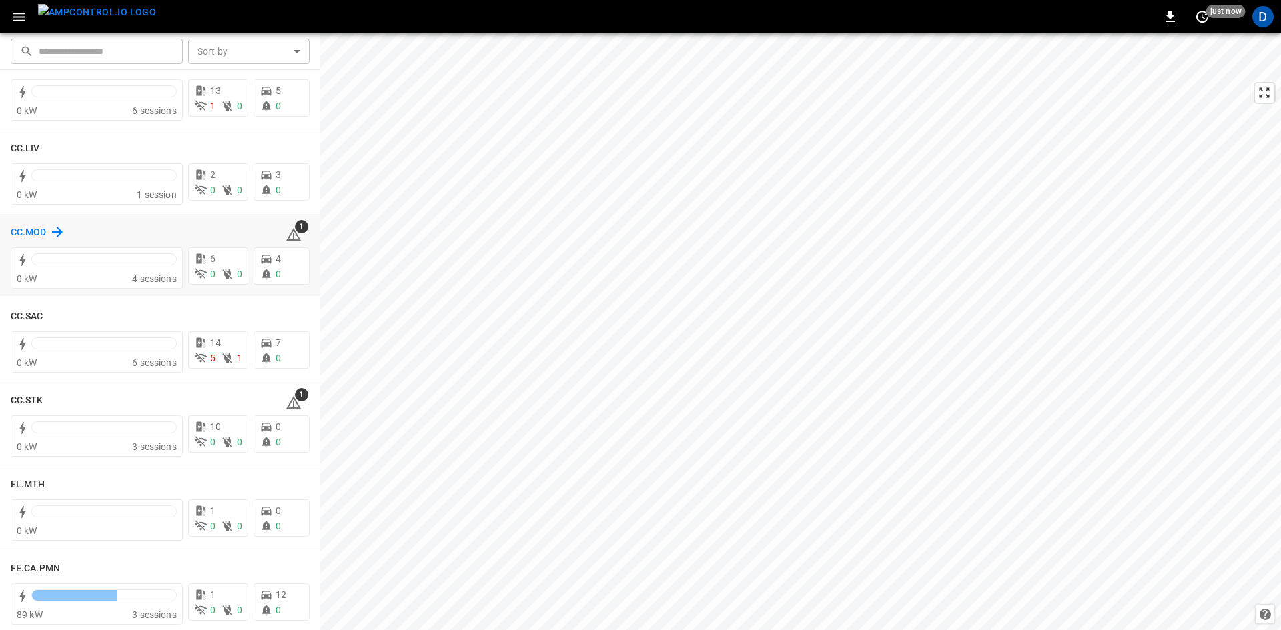
click at [37, 227] on h6 "CC.MOD" at bounding box center [29, 232] width 36 height 15
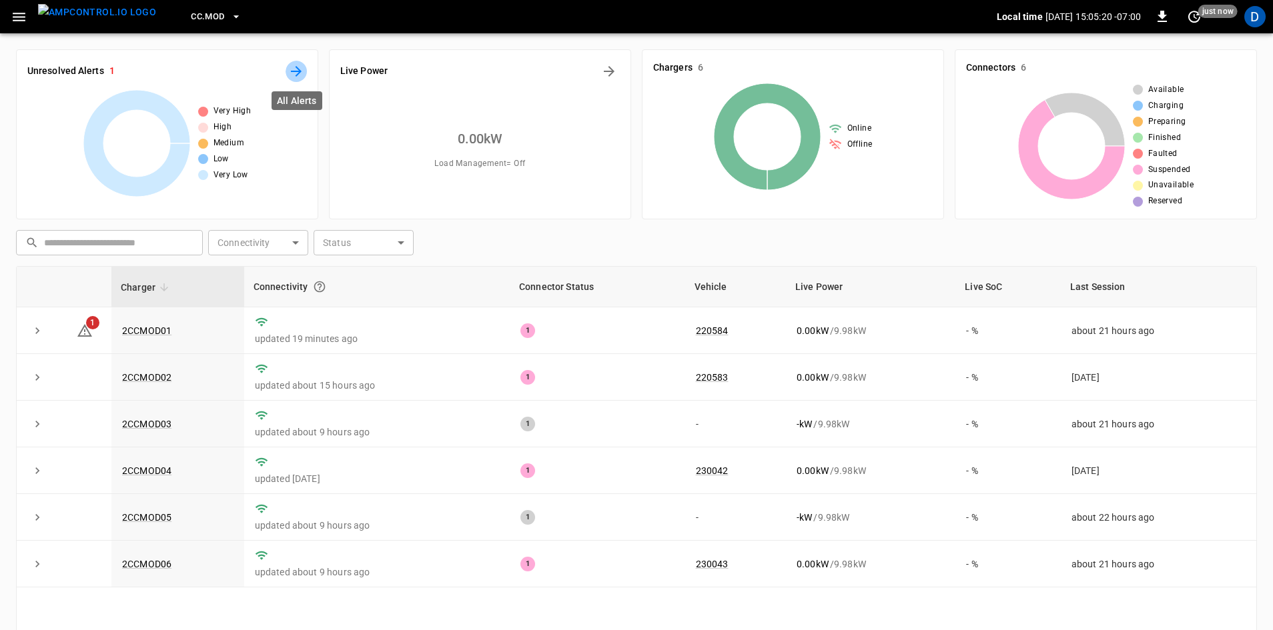
click at [292, 73] on icon "All Alerts" at bounding box center [296, 71] width 16 height 16
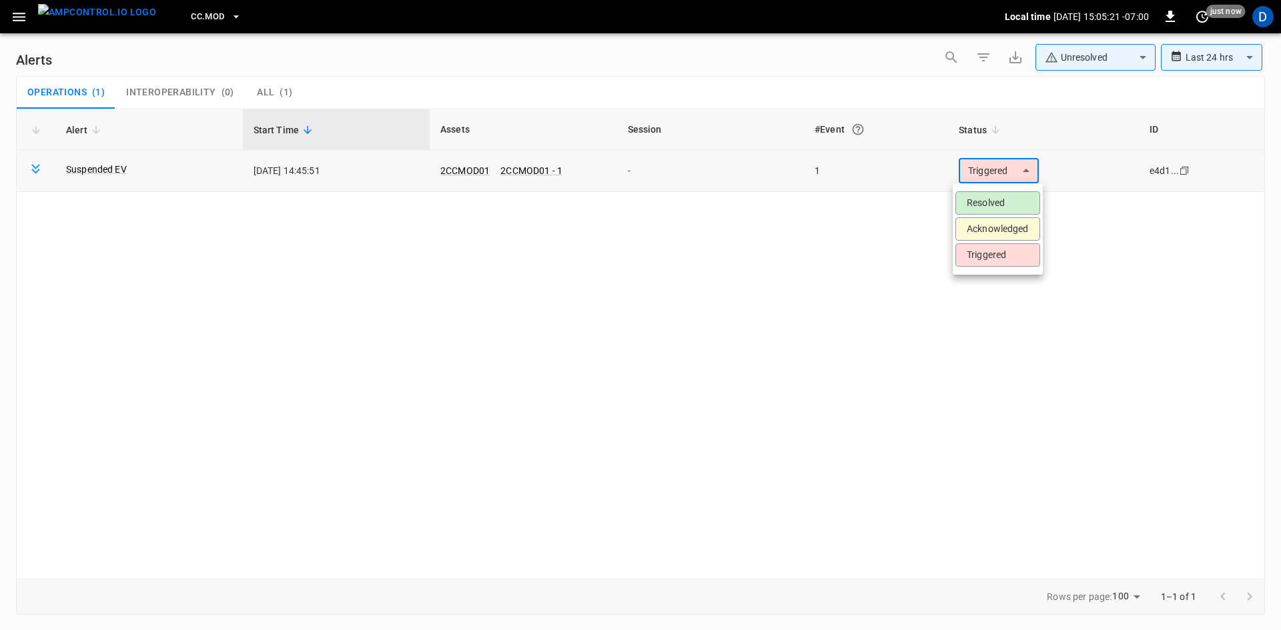
click at [998, 168] on body "**********" at bounding box center [640, 313] width 1281 height 626
click at [989, 209] on li "Resolved" at bounding box center [997, 202] width 85 height 23
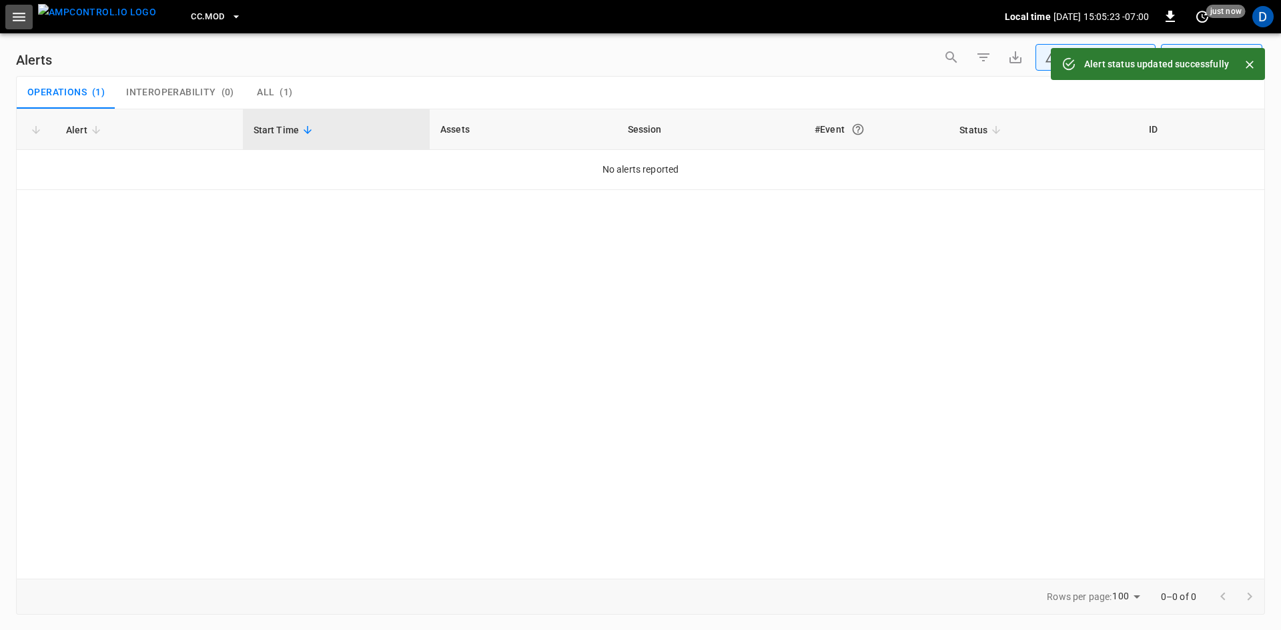
click at [27, 16] on icon "button" at bounding box center [19, 17] width 17 height 17
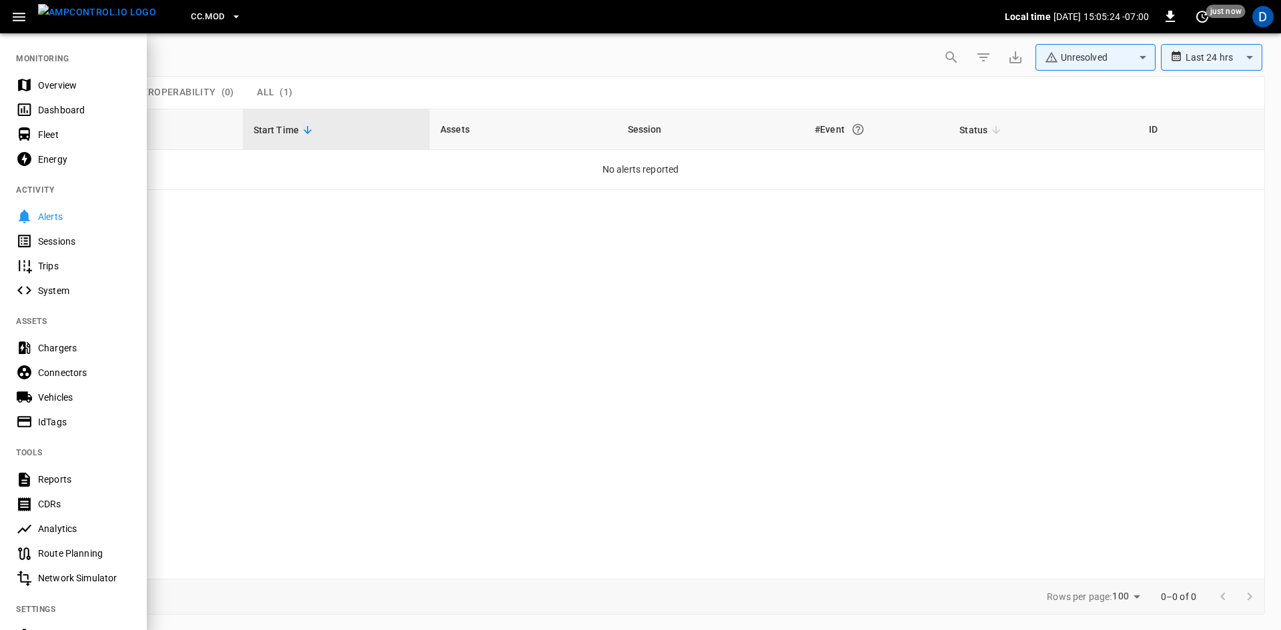
click at [56, 89] on div "Overview" at bounding box center [84, 85] width 93 height 13
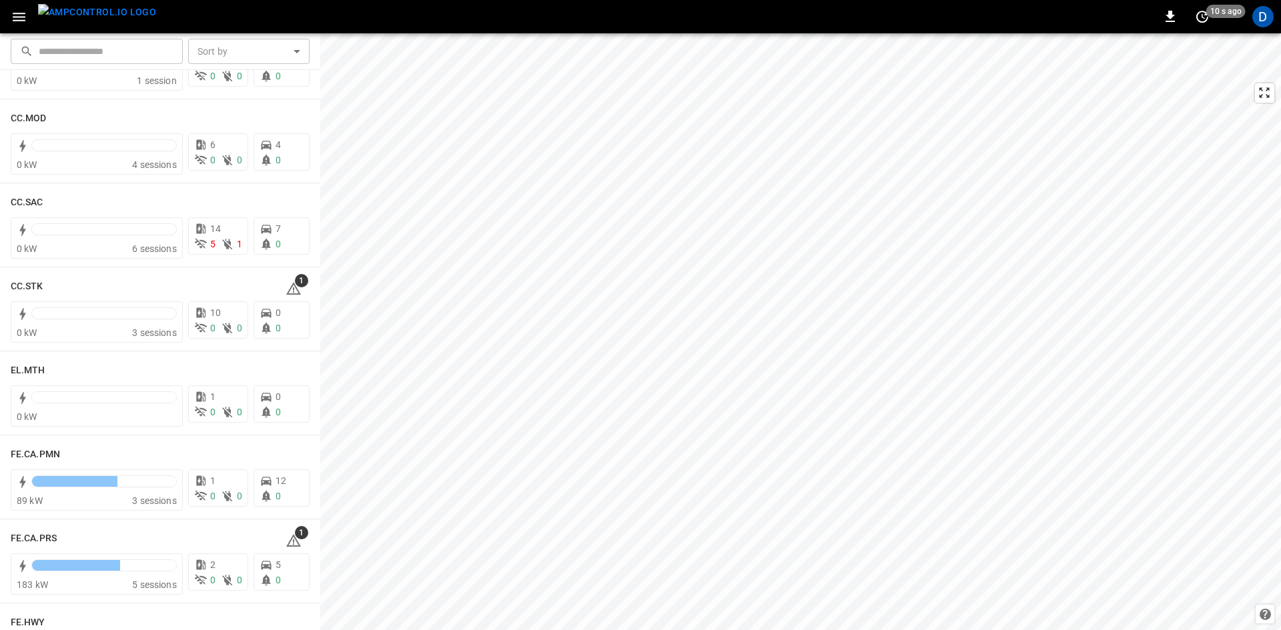
scroll to position [934, 0]
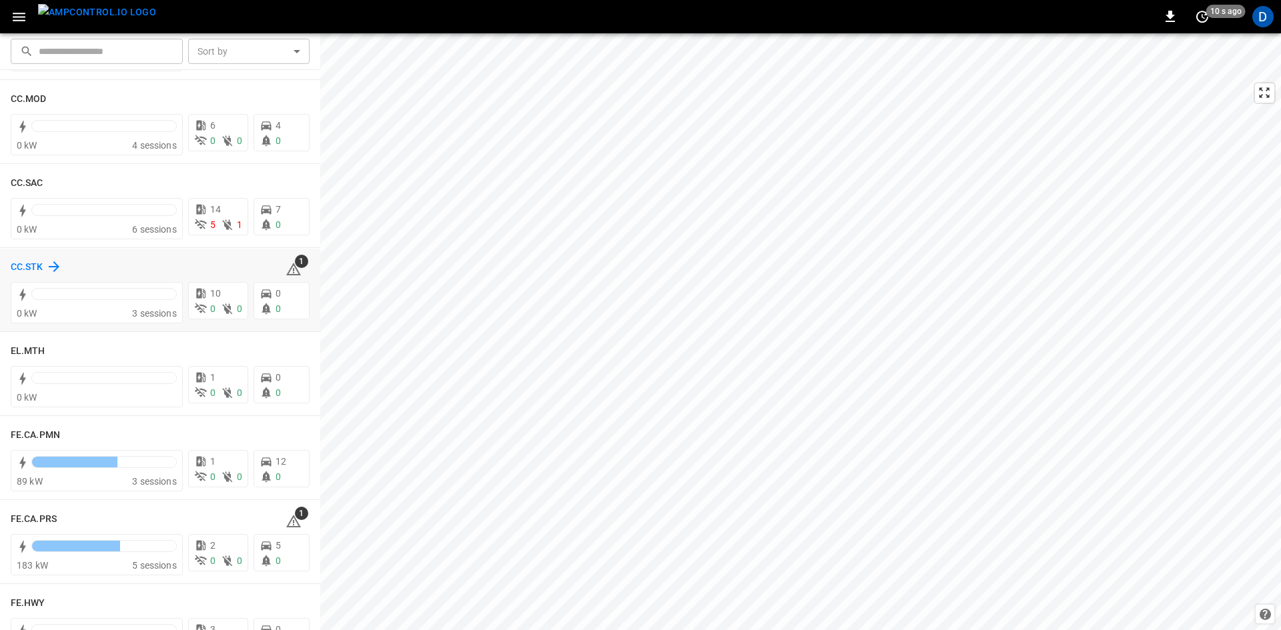
click at [29, 264] on h6 "CC.STK" at bounding box center [27, 267] width 33 height 15
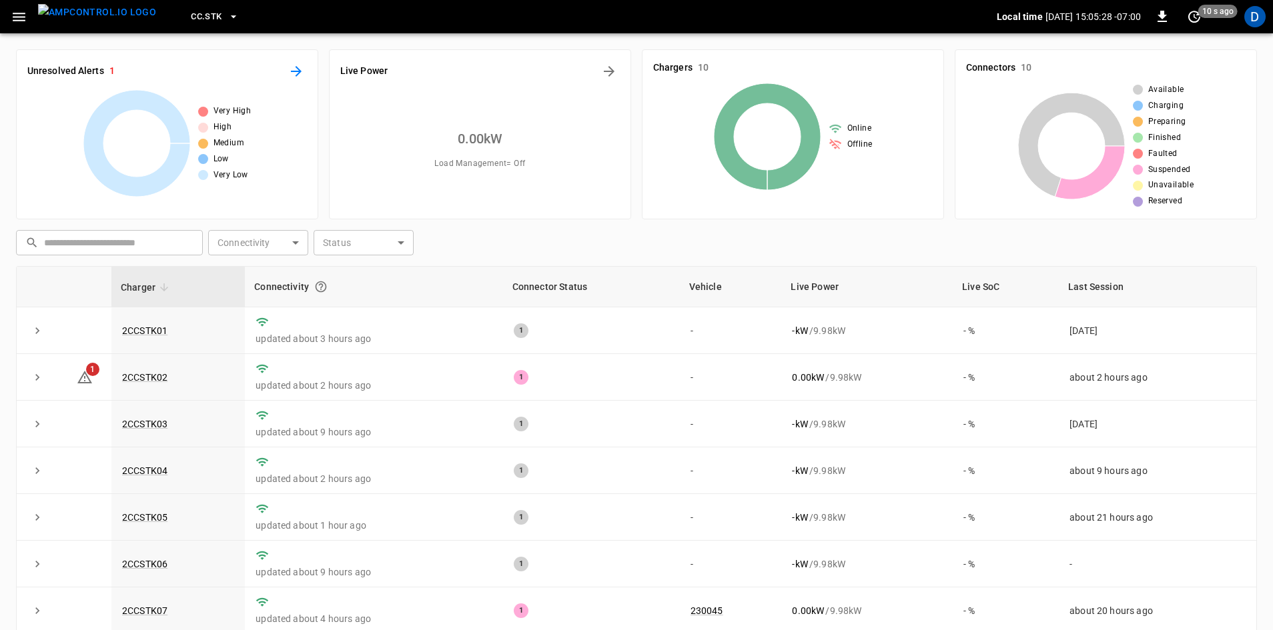
click at [293, 71] on icon "All Alerts" at bounding box center [296, 71] width 11 height 11
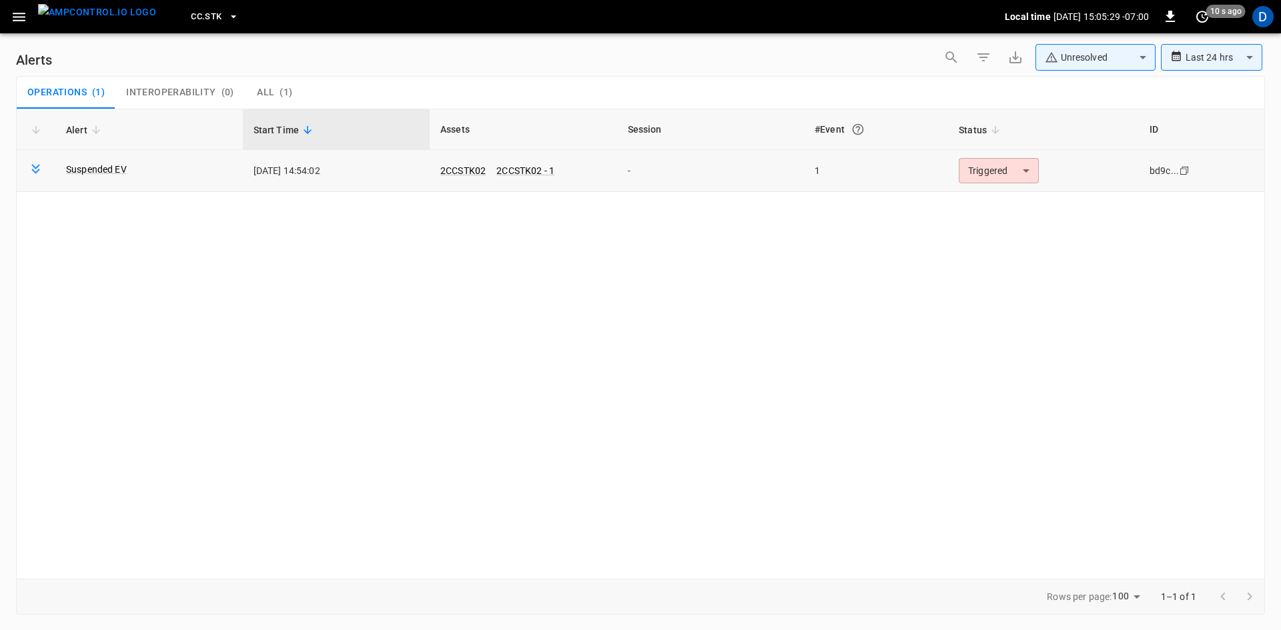
click at [985, 173] on body "**********" at bounding box center [640, 313] width 1281 height 626
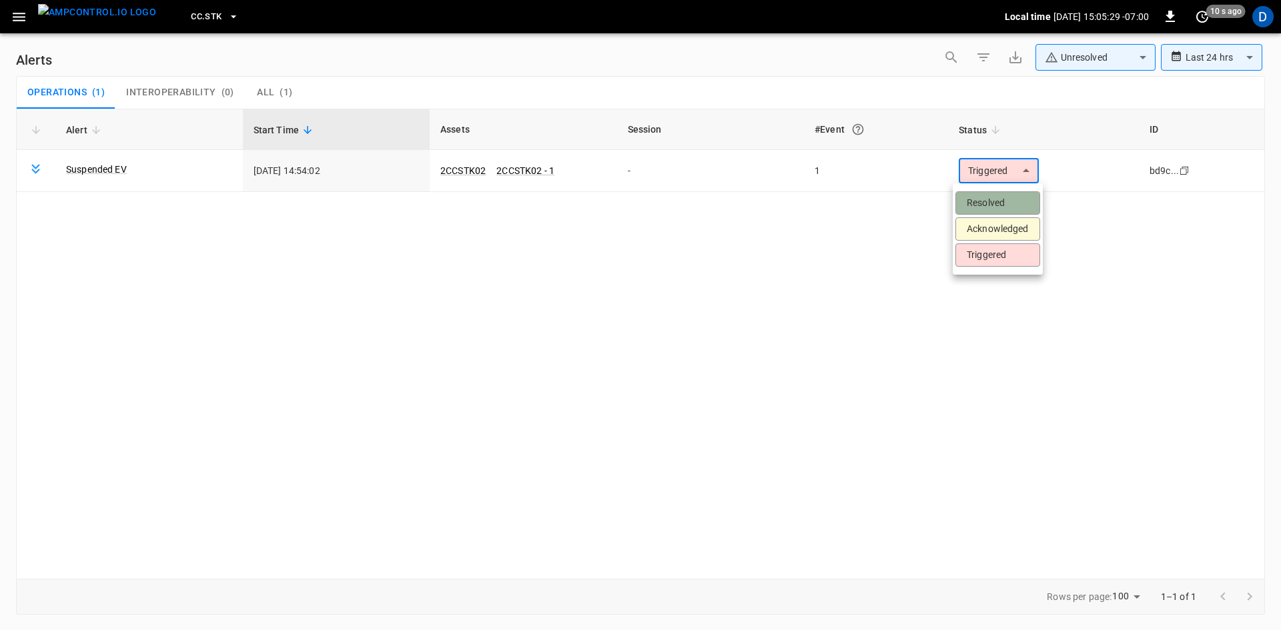
click at [991, 204] on li "Resolved" at bounding box center [997, 202] width 85 height 23
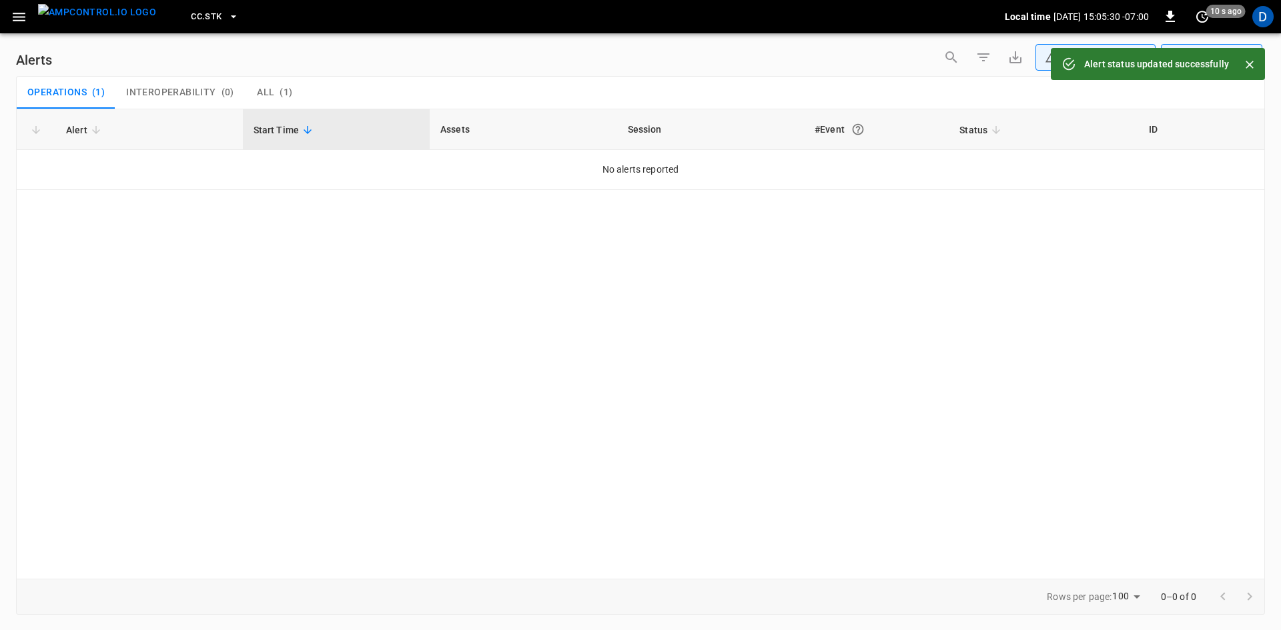
click at [31, 14] on button "button" at bounding box center [18, 17] width 27 height 25
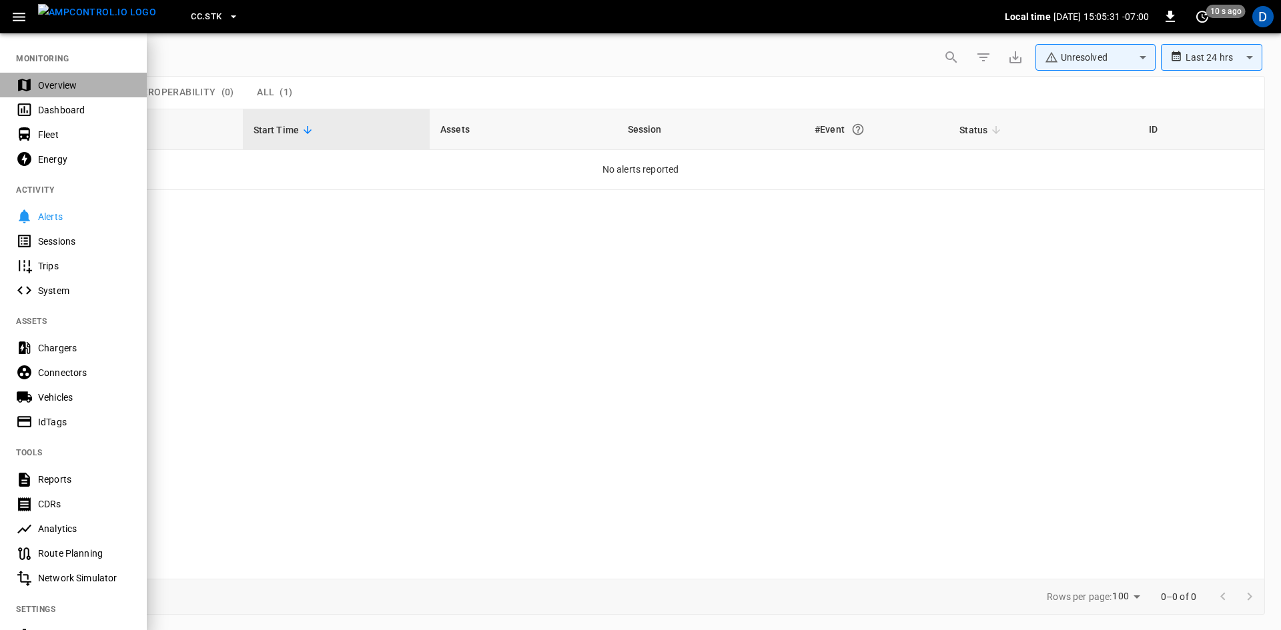
click at [51, 79] on div "Overview" at bounding box center [84, 85] width 93 height 13
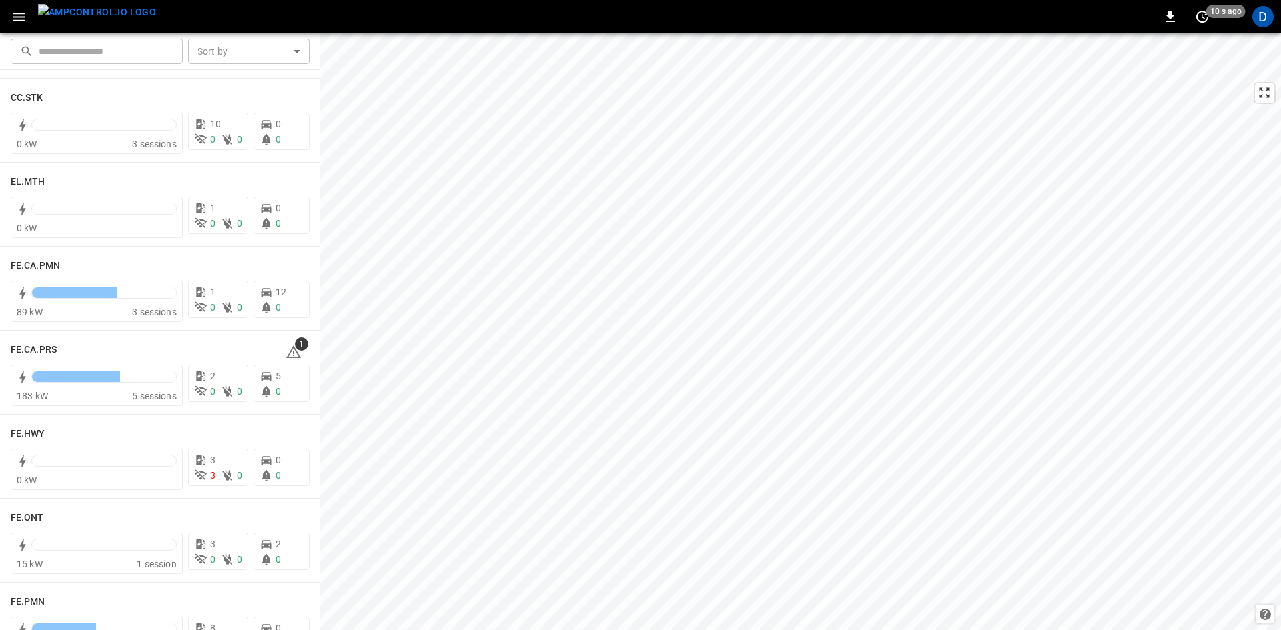
scroll to position [1134, 0]
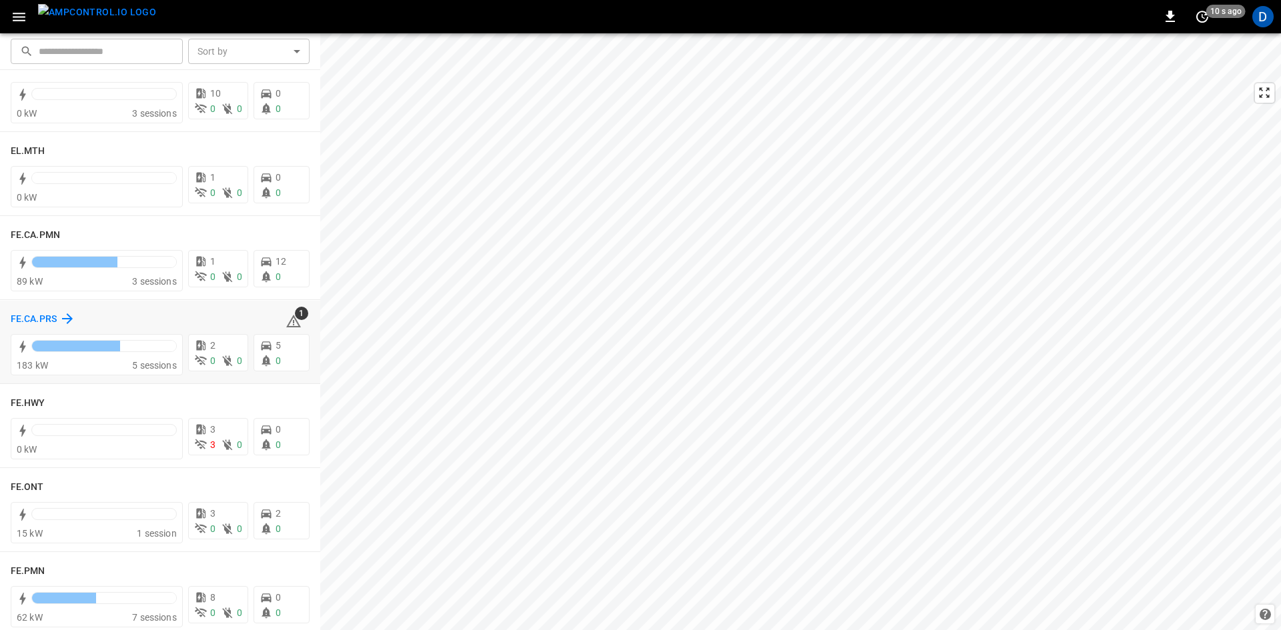
click at [29, 322] on h6 "FE.CA.PRS" at bounding box center [34, 319] width 46 height 15
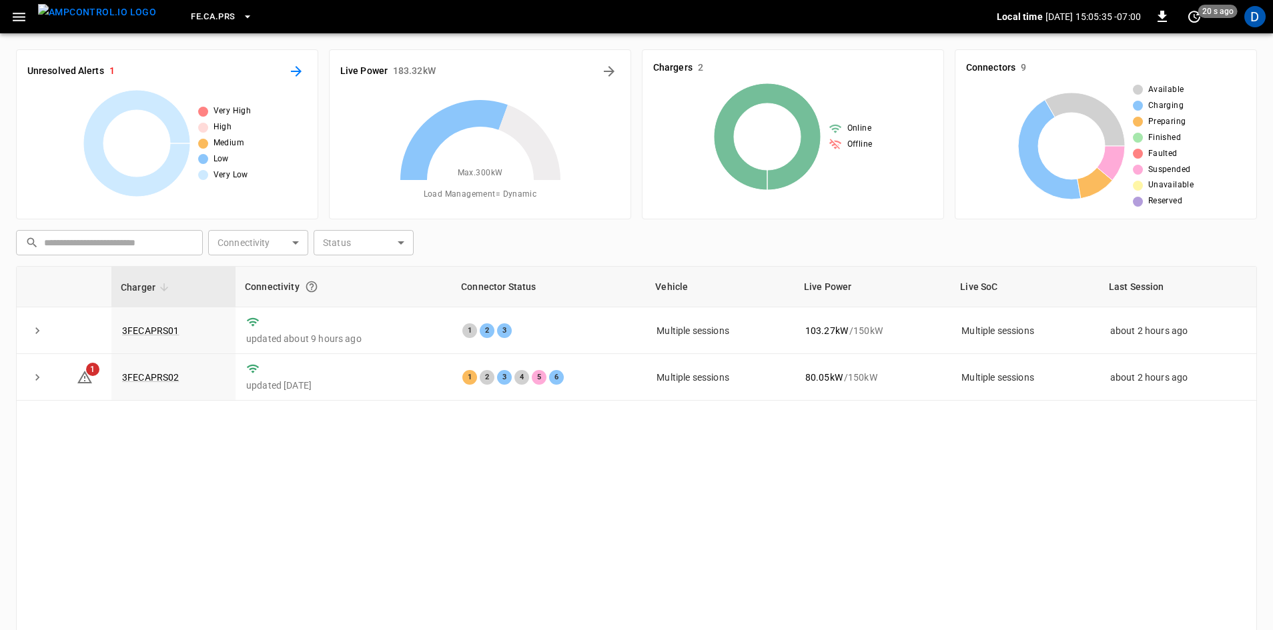
click at [296, 64] on icon "All Alerts" at bounding box center [296, 71] width 16 height 16
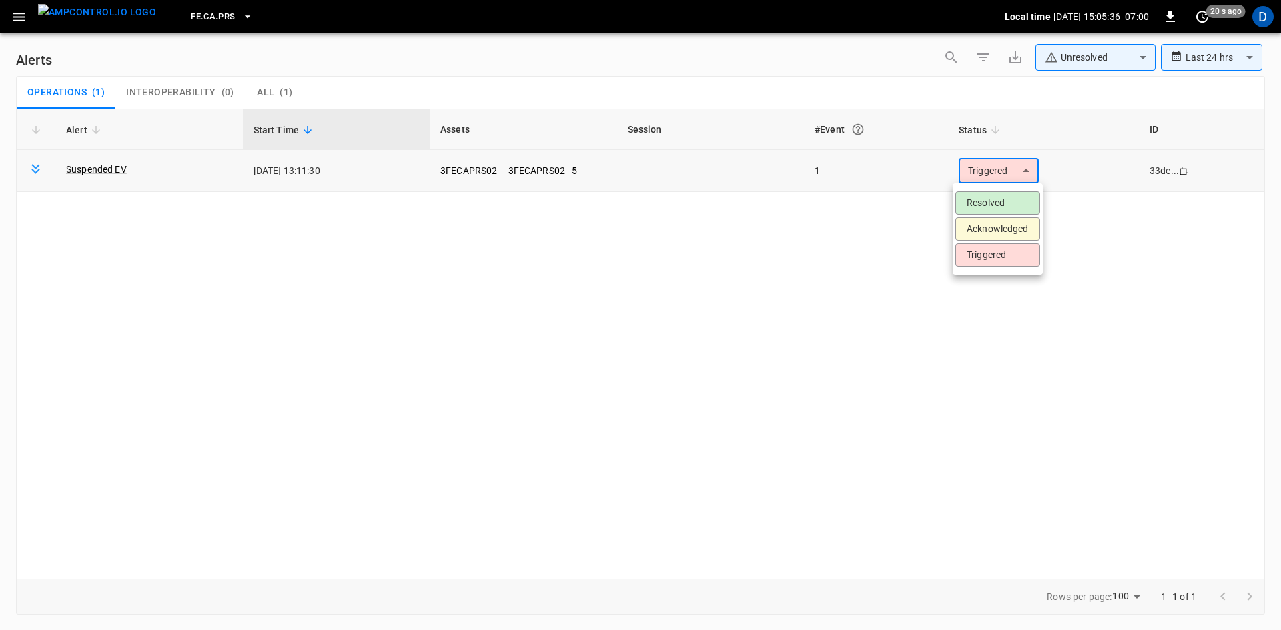
click at [1025, 167] on body "**********" at bounding box center [640, 313] width 1281 height 626
click at [1011, 205] on li "Resolved" at bounding box center [997, 202] width 85 height 23
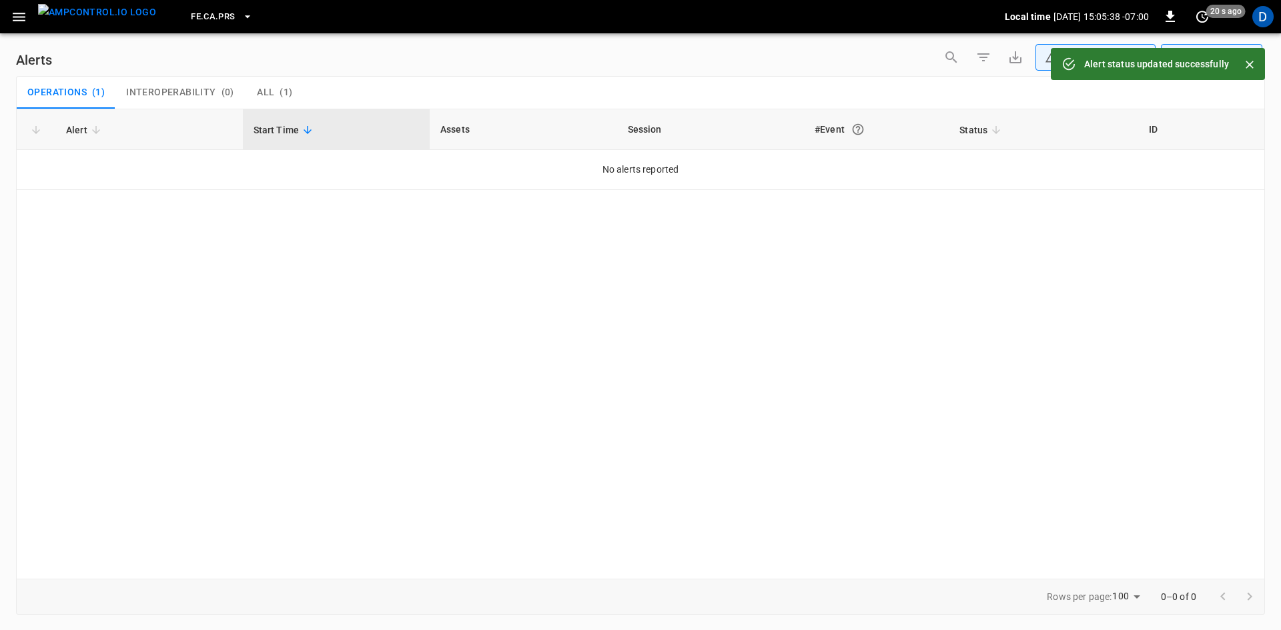
click at [18, 17] on icon "button" at bounding box center [19, 17] width 13 height 9
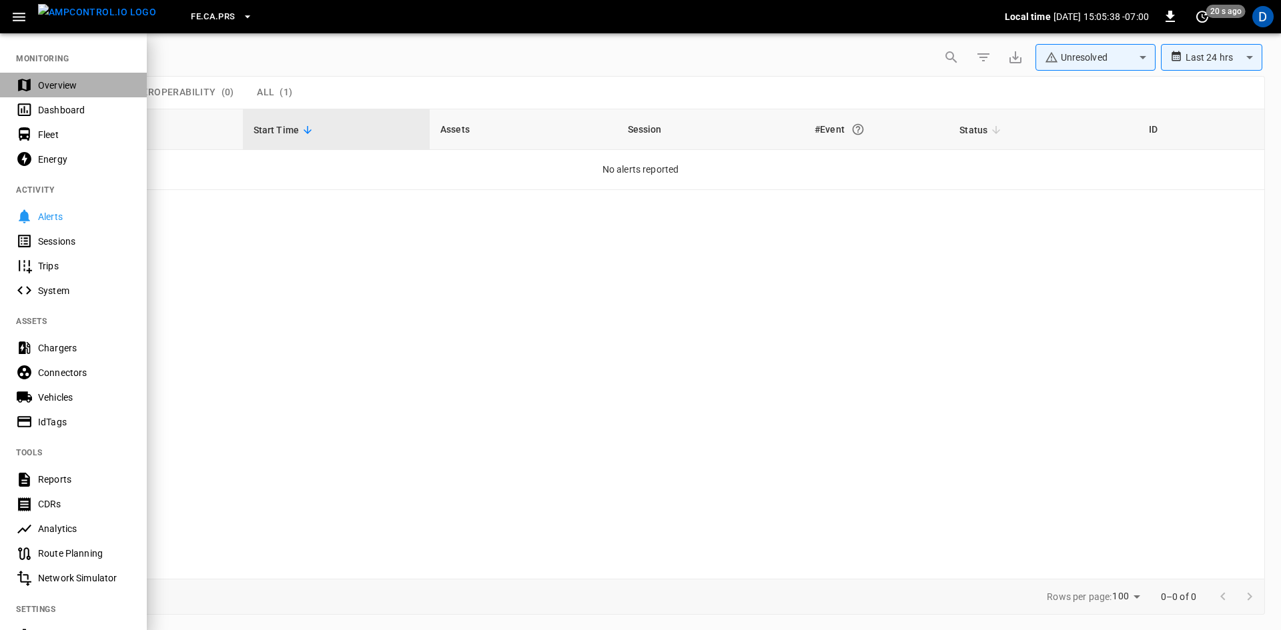
click at [53, 87] on div "Overview" at bounding box center [84, 85] width 93 height 13
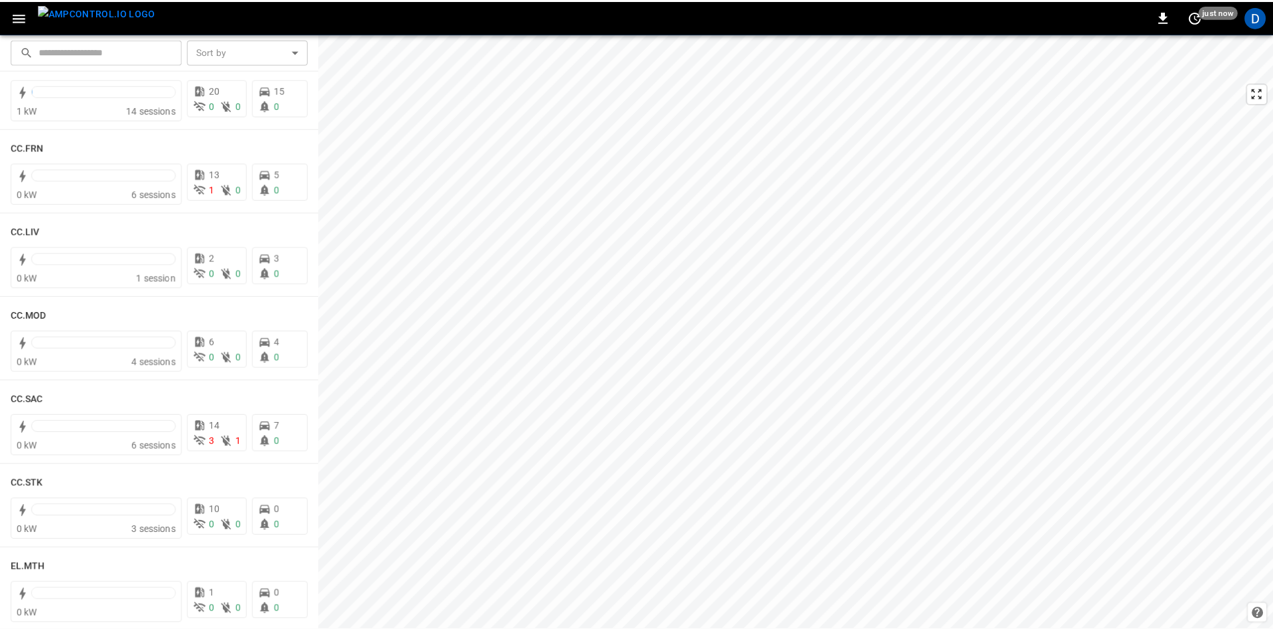
scroll to position [707, 0]
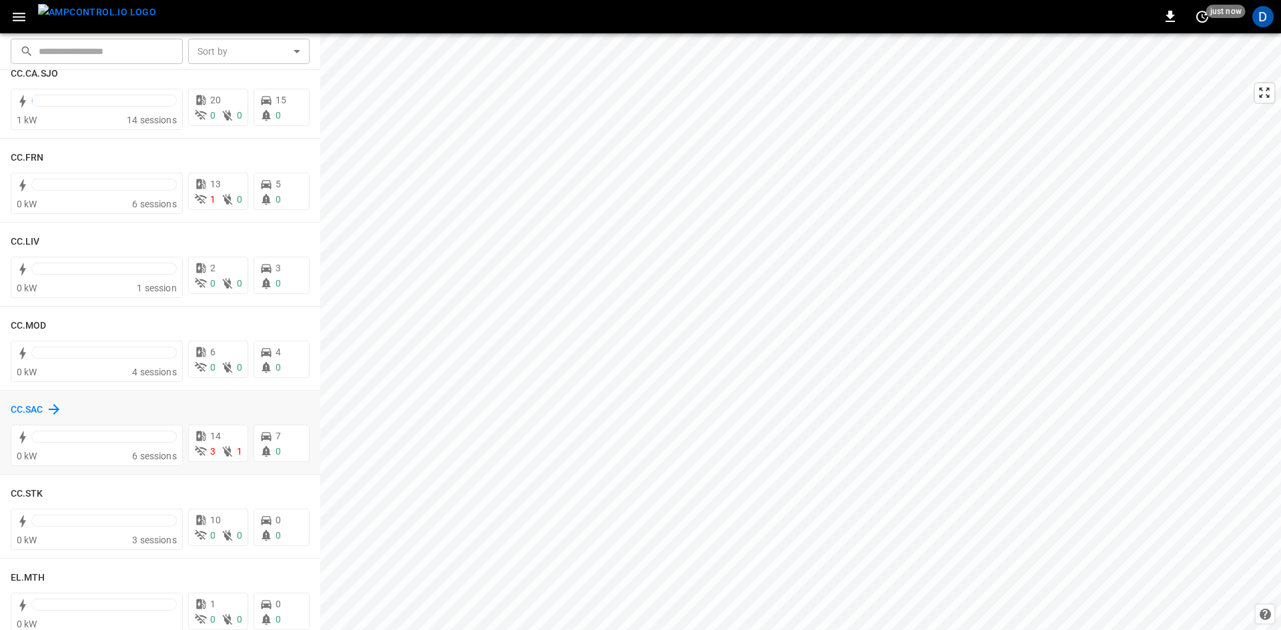
click at [33, 408] on h6 "CC.SAC" at bounding box center [27, 410] width 33 height 15
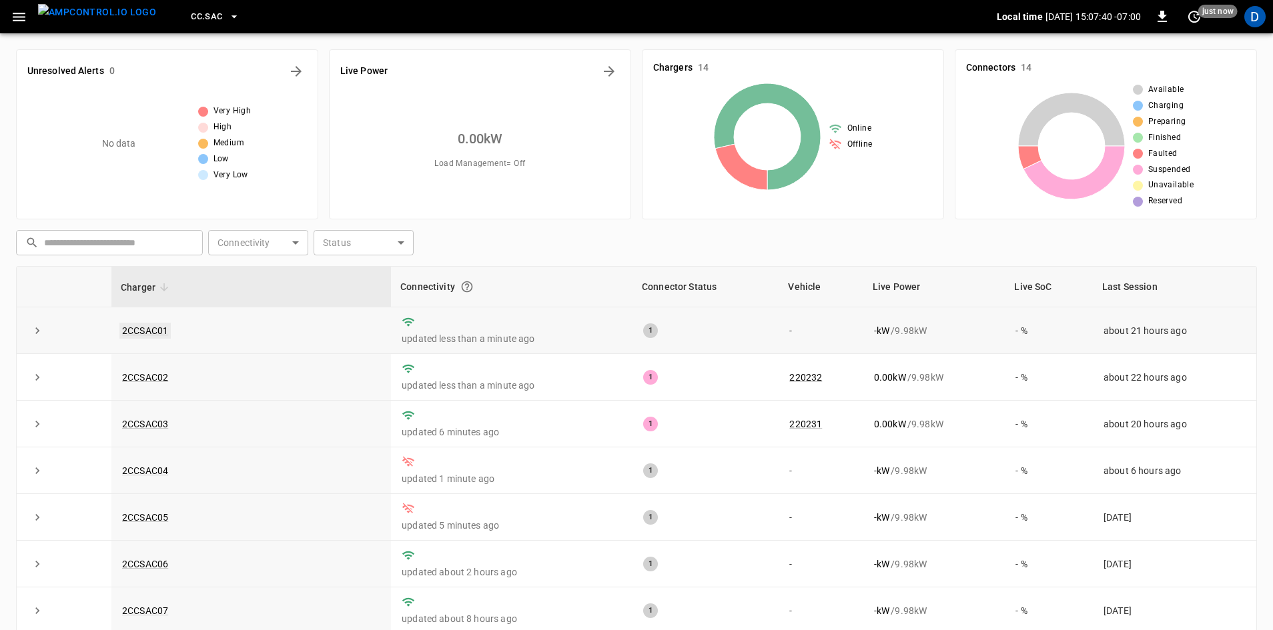
click at [139, 335] on link "2CCSAC01" at bounding box center [144, 331] width 51 height 16
